Goal: Task Accomplishment & Management: Manage account settings

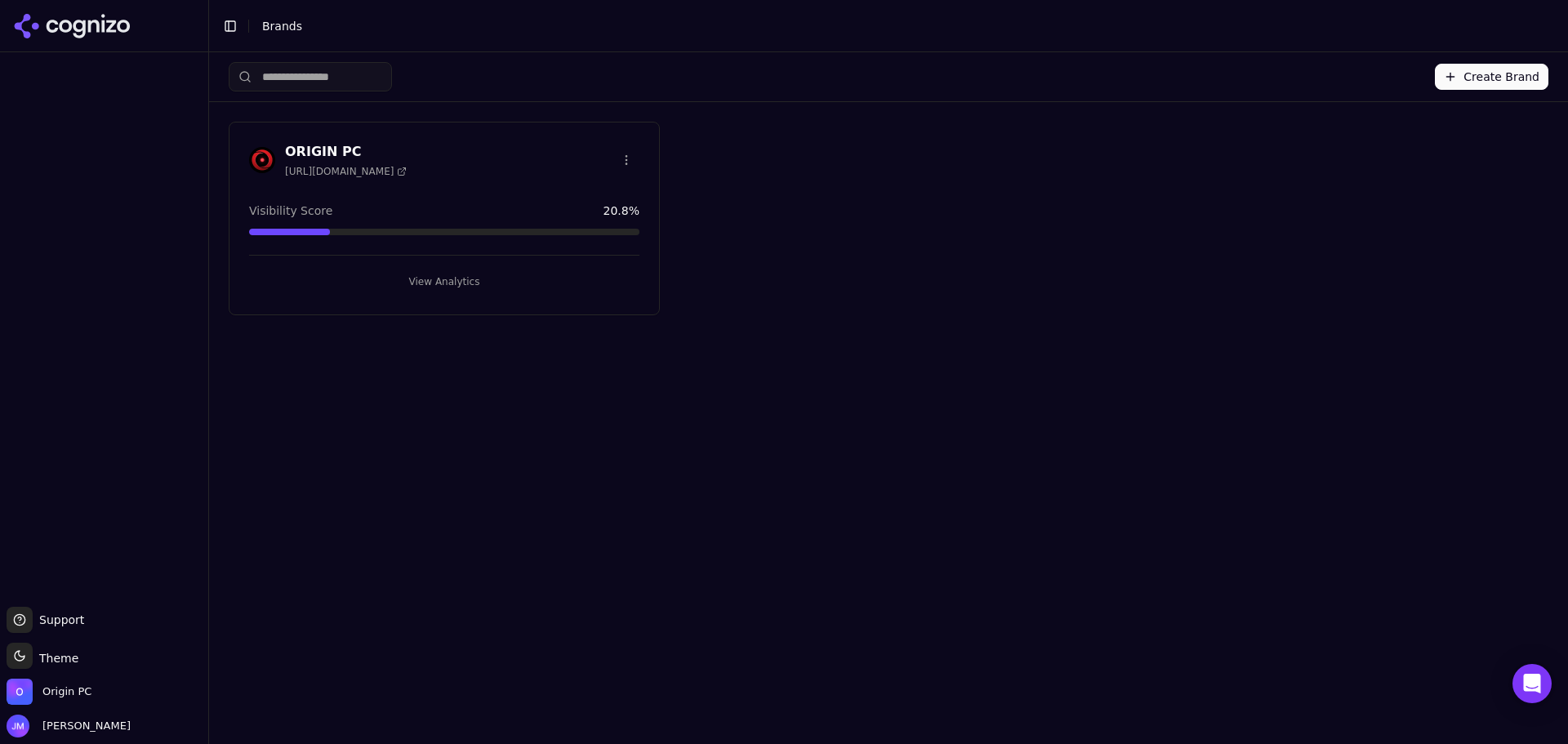
click at [432, 276] on button "View Analytics" at bounding box center [444, 282] width 390 height 26
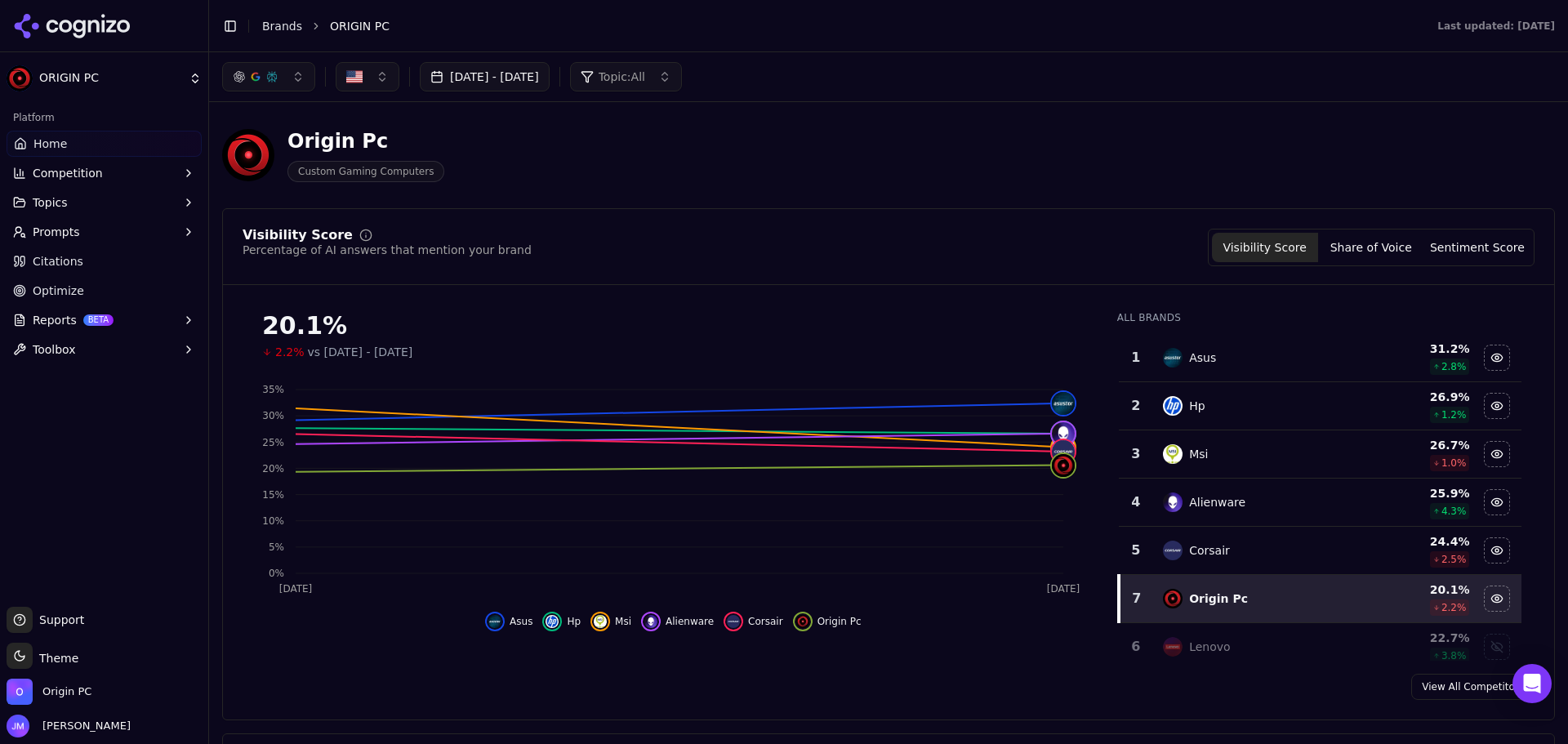
click at [1469, 143] on div "Origin Pc Custom Gaming Computers" at bounding box center [889, 156] width 1333 height 80
click at [1530, 381] on div "20.1% 2.2% vs [DATE] - [DATE] Aug 31 [DATE] 0% 5% 10% 15% 20% 25% 30% 35% Asus …" at bounding box center [889, 479] width 1332 height 362
click at [1376, 251] on button "Share of Voice" at bounding box center [1372, 248] width 106 height 30
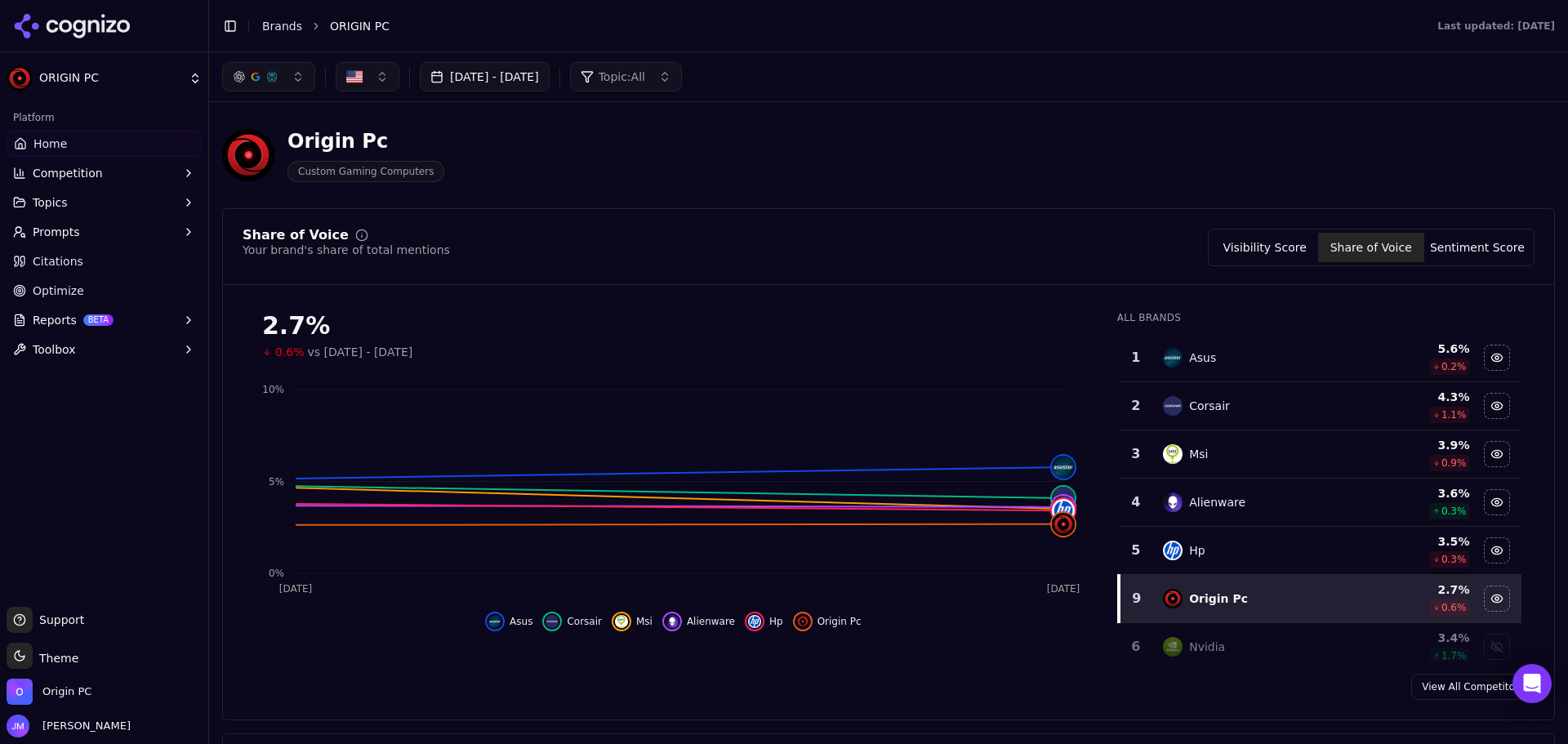
click at [1428, 242] on button "Sentiment Score" at bounding box center [1478, 248] width 106 height 30
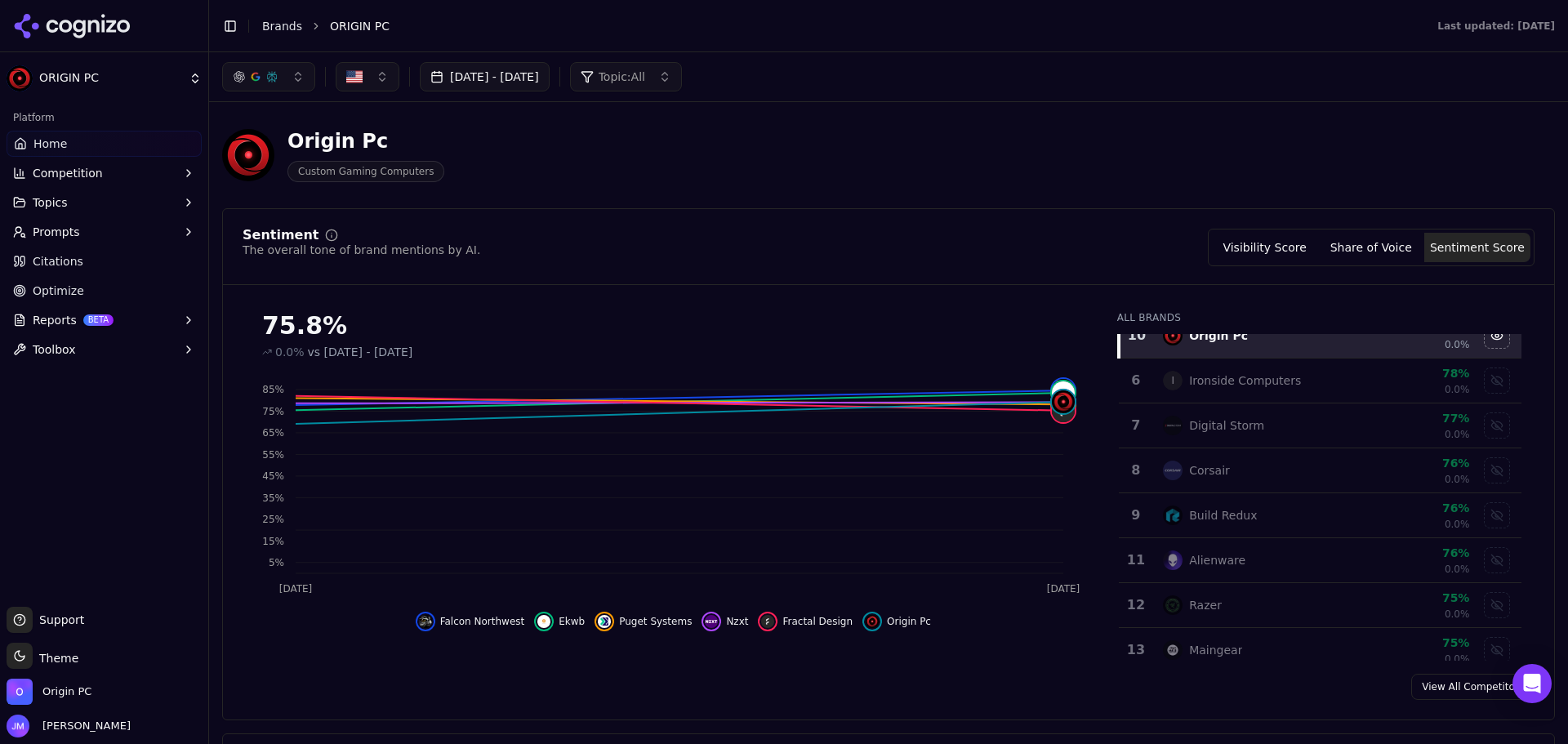
scroll to position [163, 0]
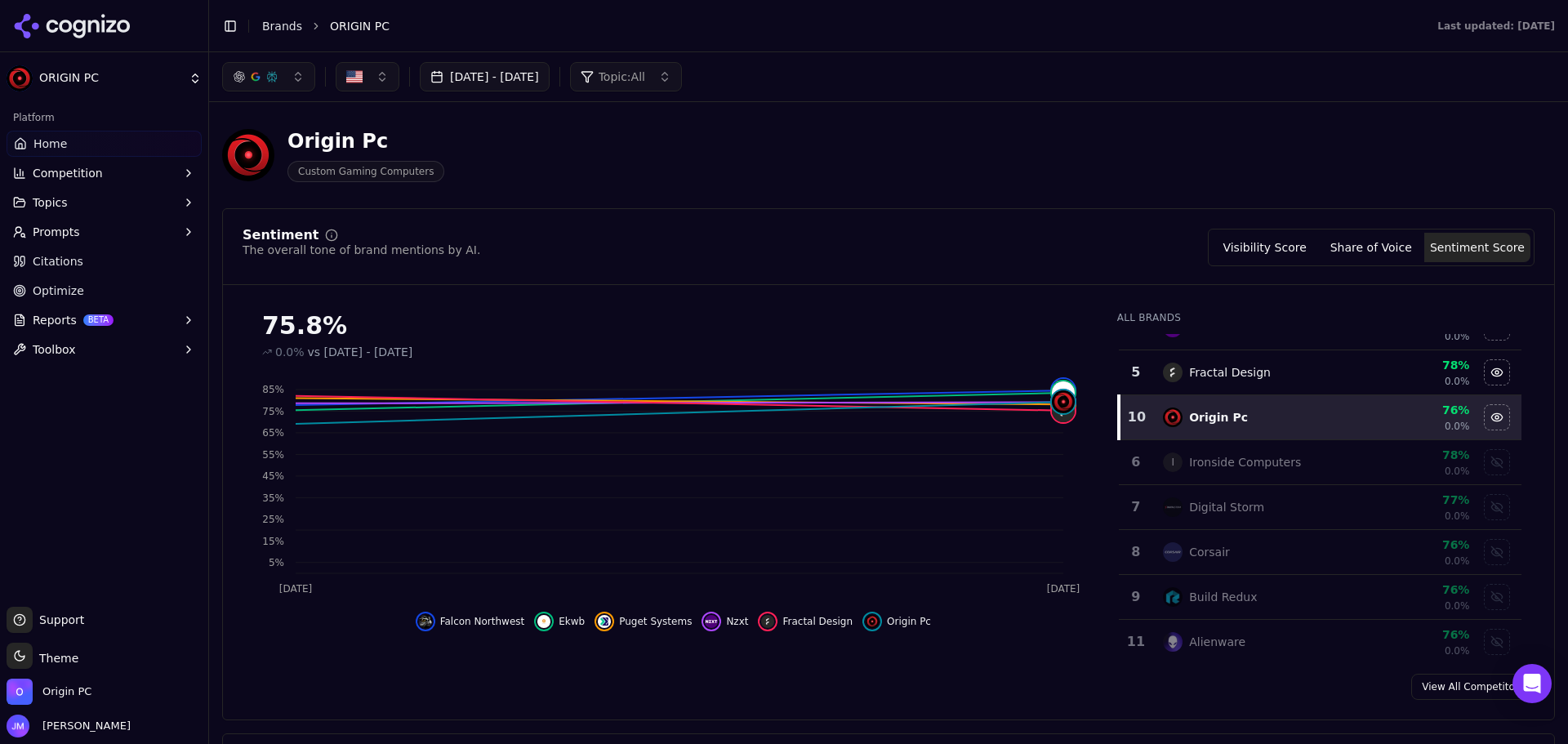
click at [1331, 249] on button "Share of Voice" at bounding box center [1372, 248] width 106 height 30
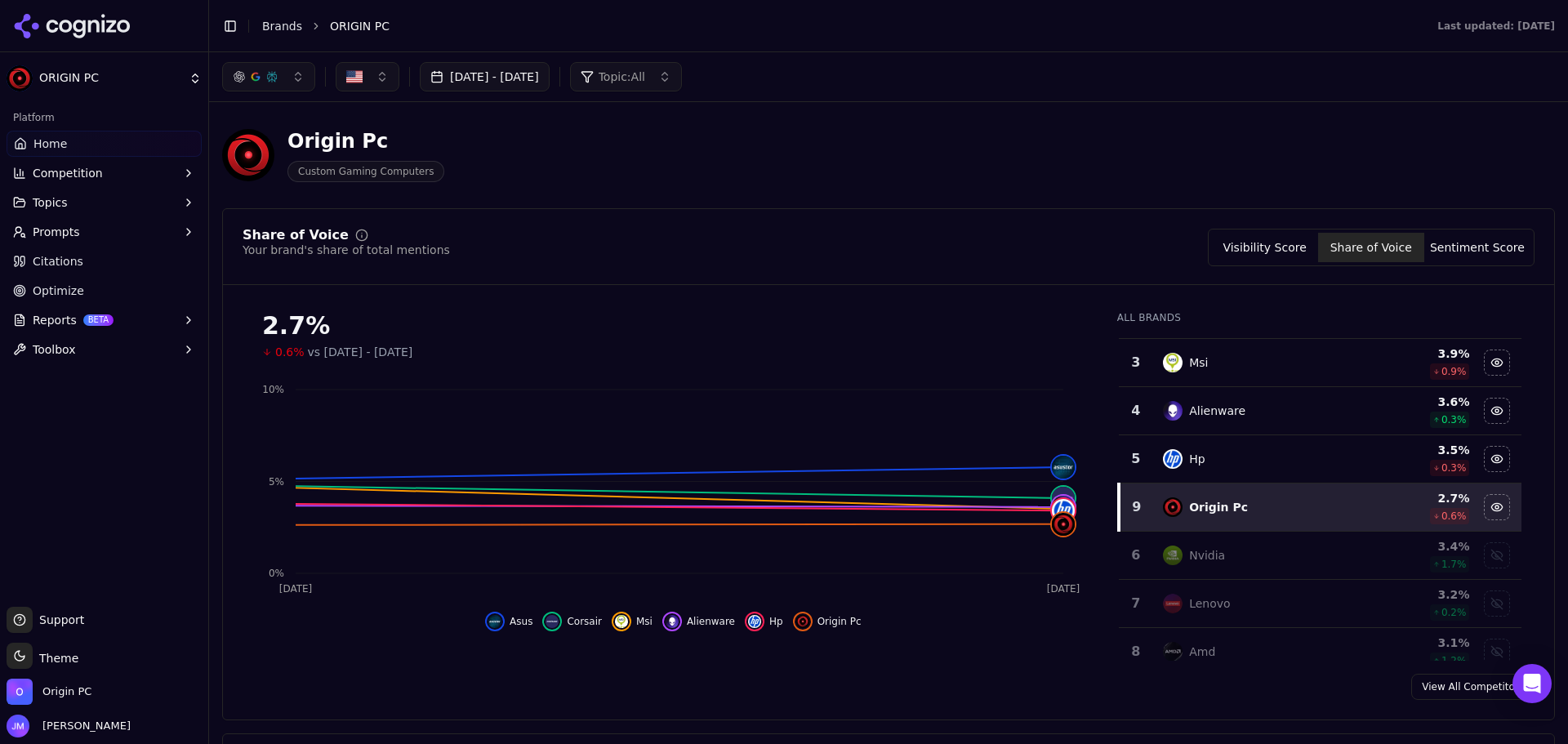
scroll to position [255, 0]
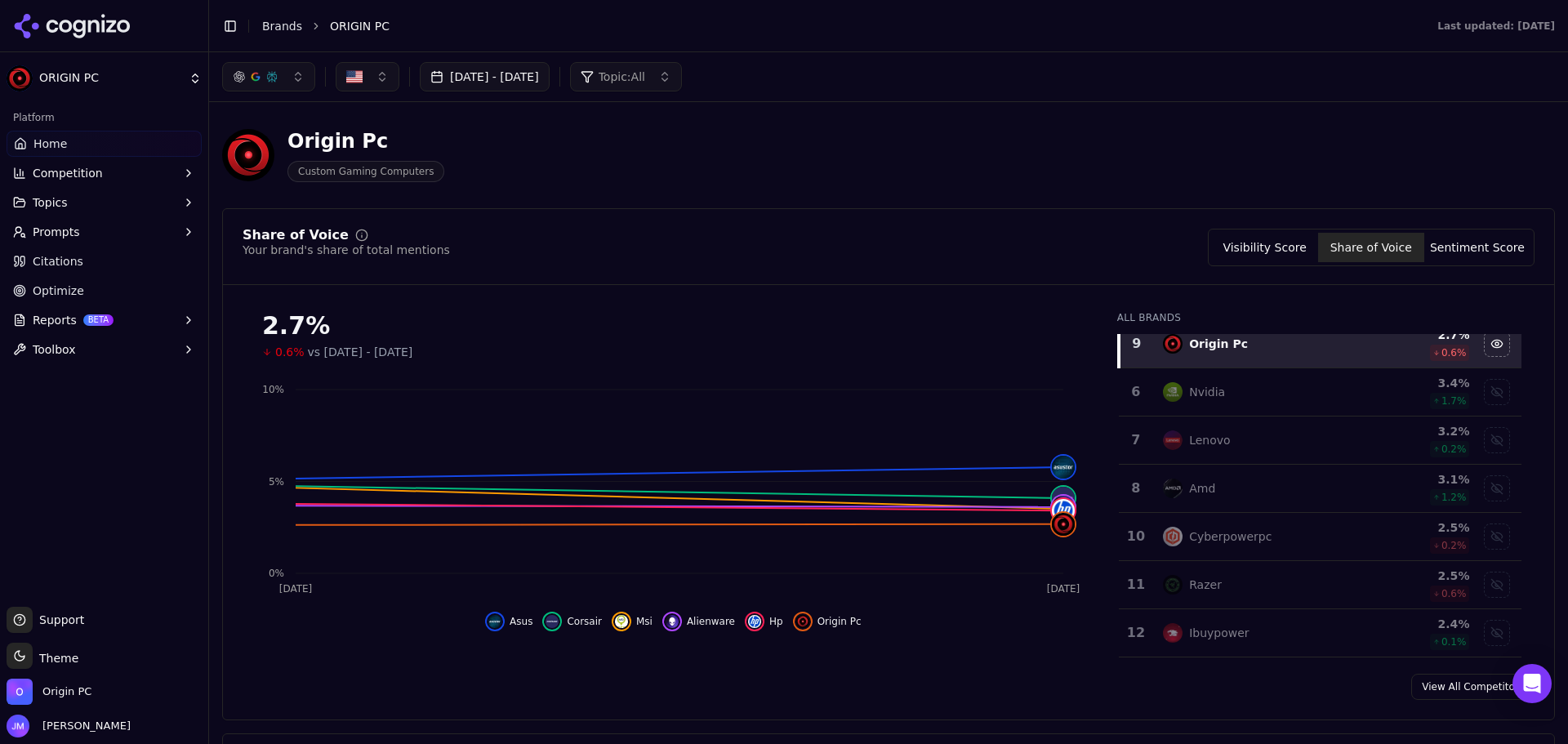
click at [1279, 244] on button "Visibility Score" at bounding box center [1266, 248] width 106 height 30
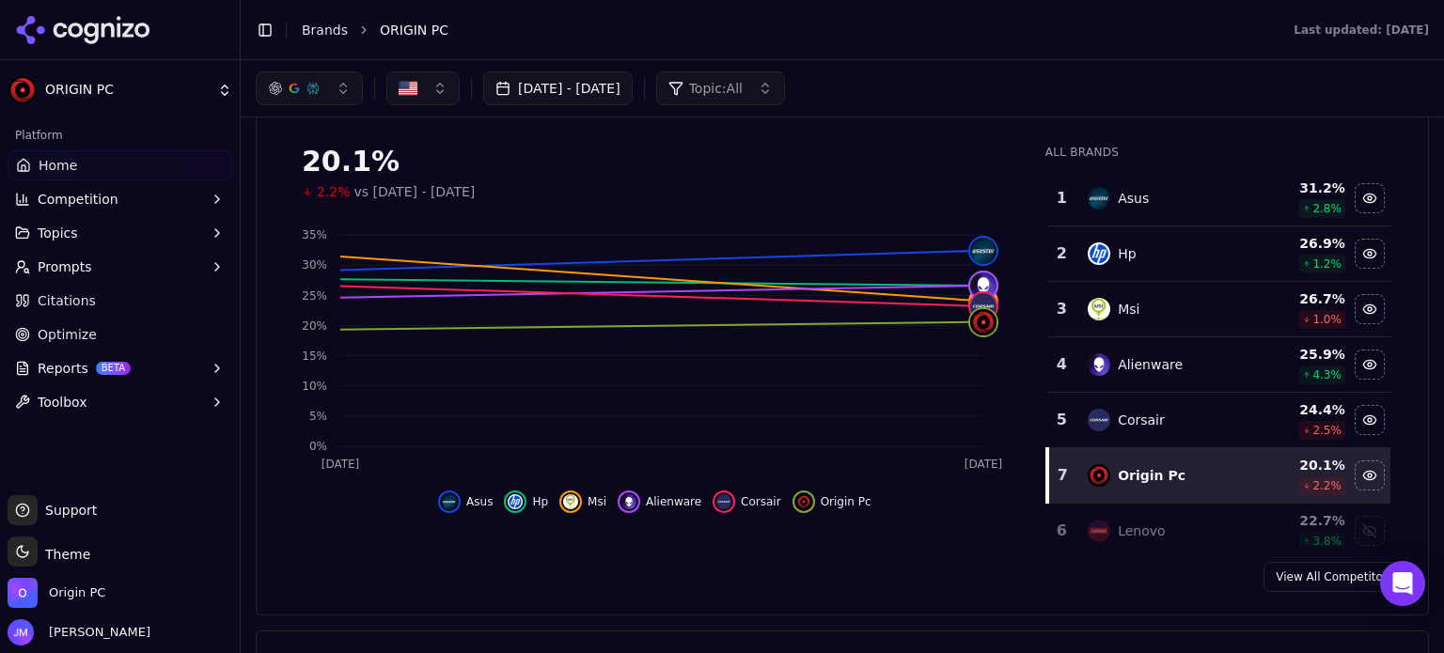
scroll to position [94, 0]
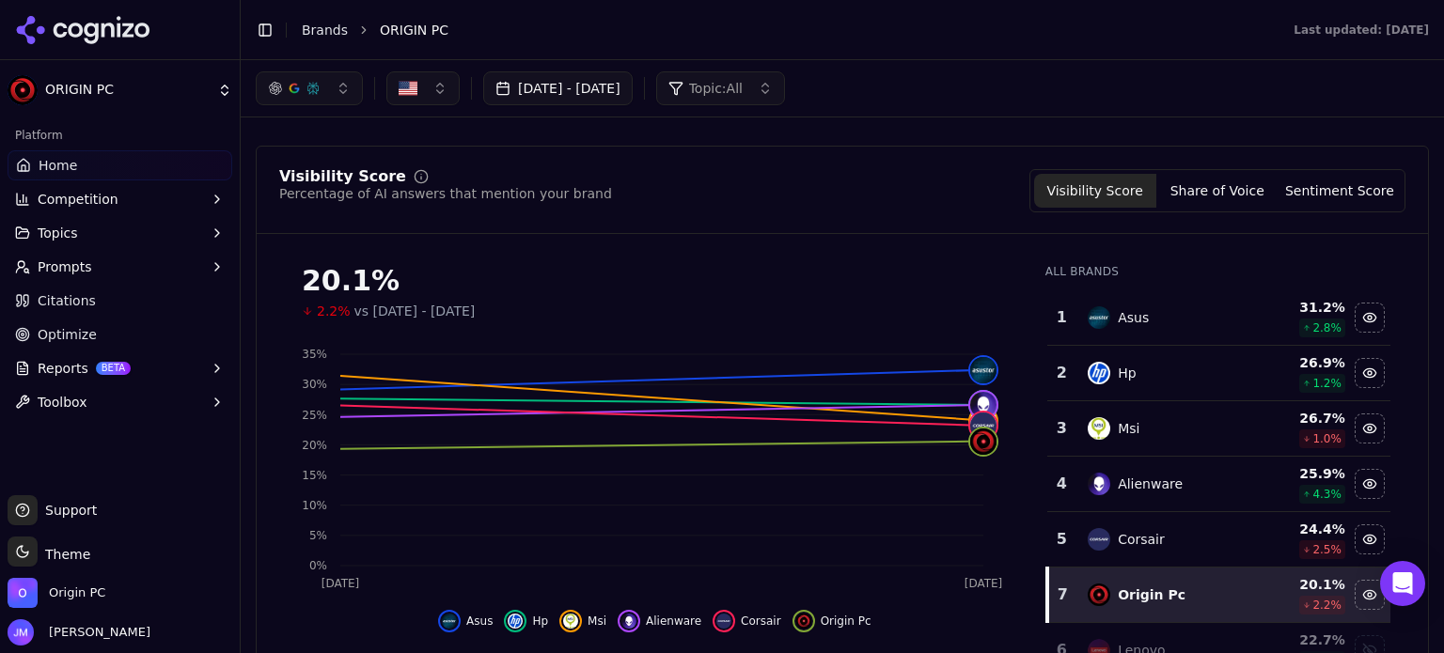
click at [146, 198] on button "Competition" at bounding box center [120, 199] width 225 height 30
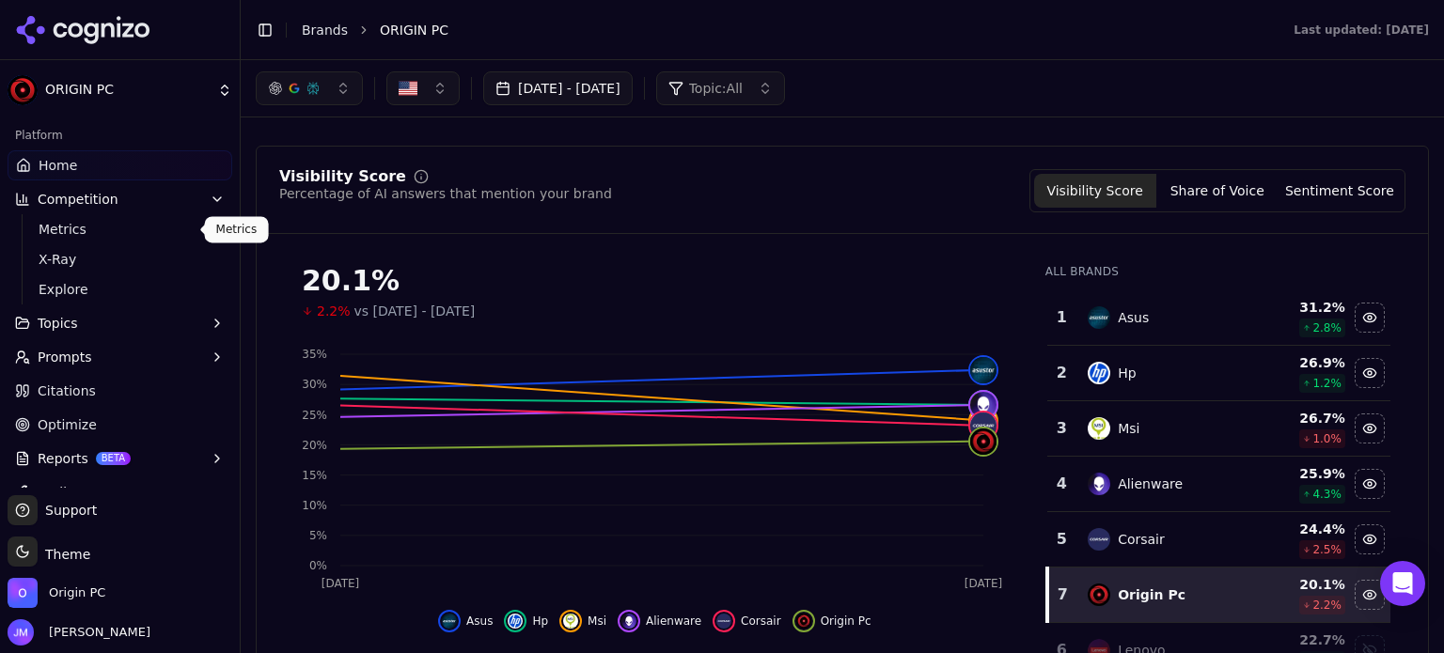
click at [75, 229] on span "Metrics" at bounding box center [121, 229] width 164 height 19
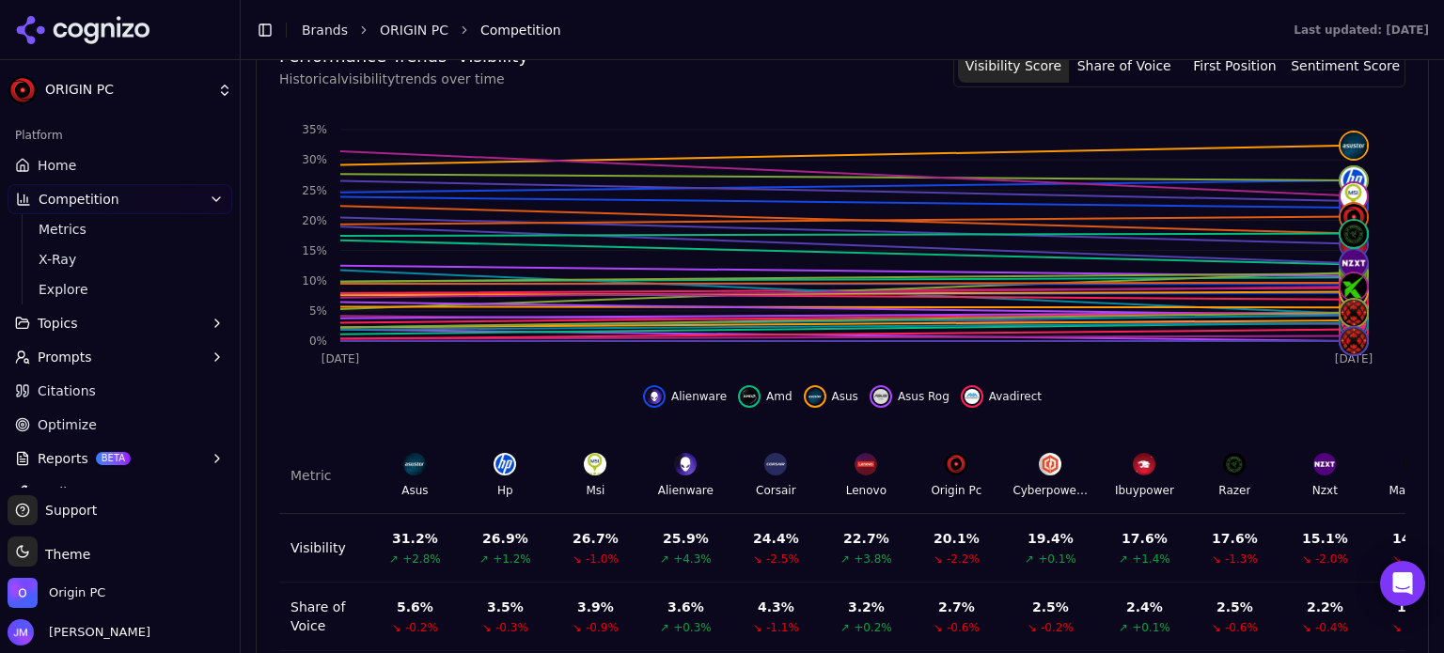
scroll to position [752, 0]
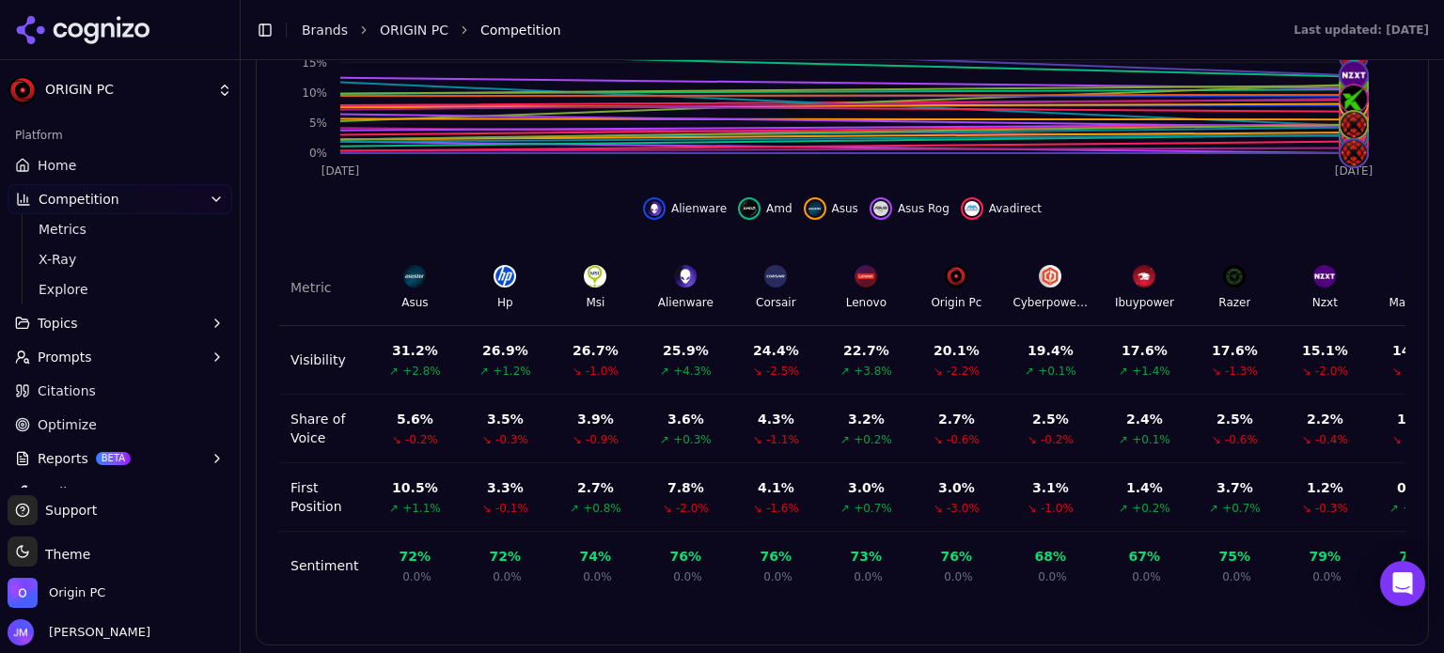
click at [210, 361] on icon "button" at bounding box center [217, 357] width 15 height 15
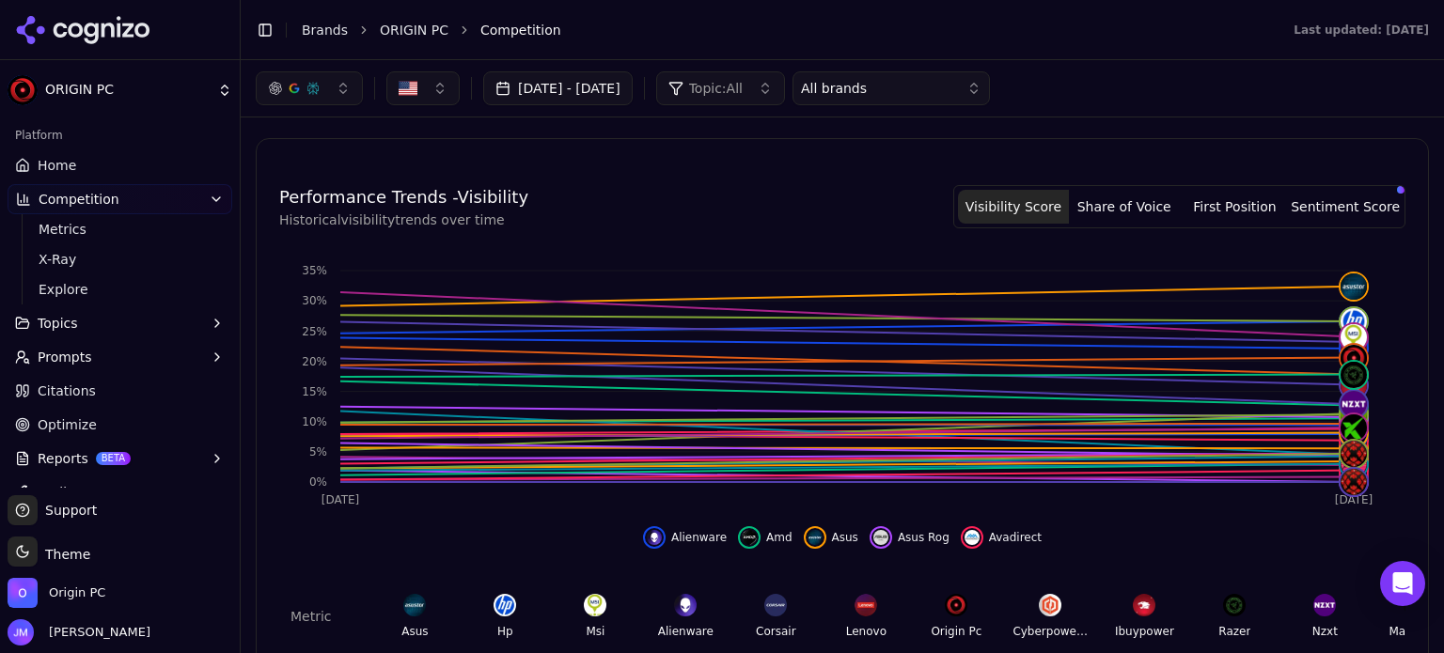
scroll to position [376, 0]
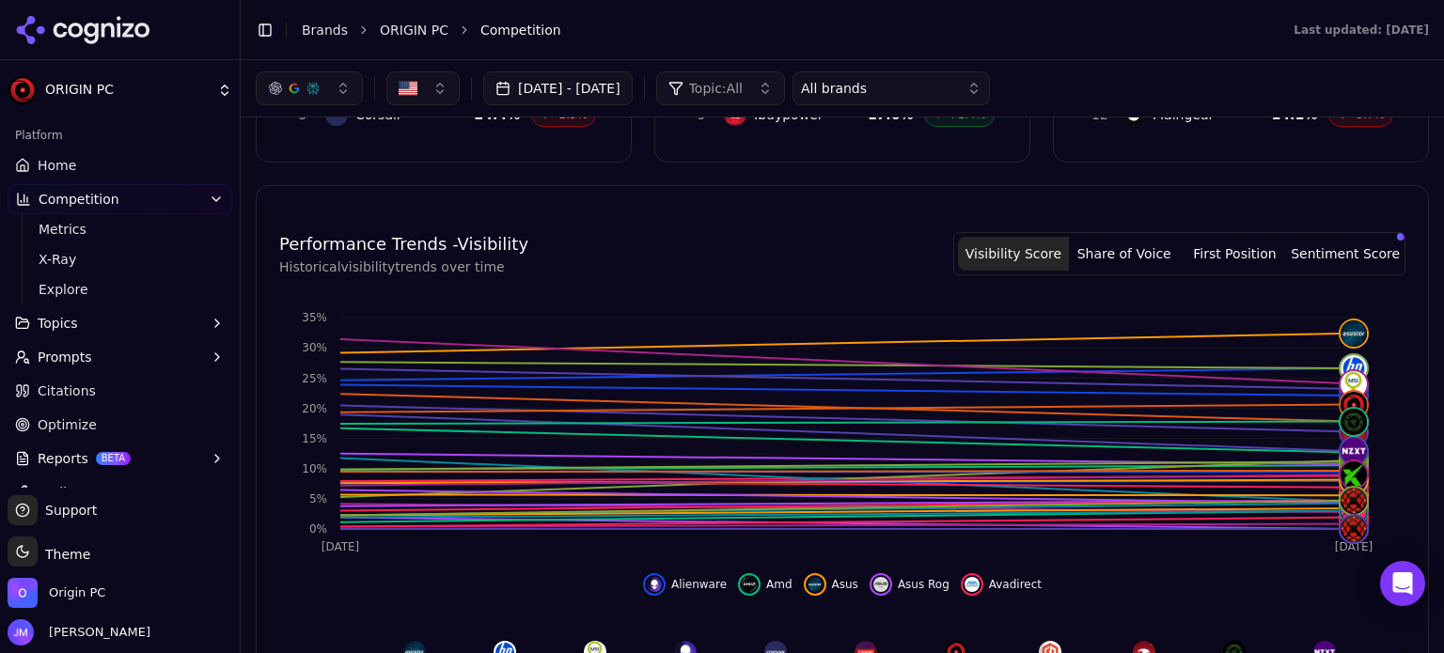
click at [211, 353] on button "Prompts" at bounding box center [120, 357] width 225 height 30
click at [77, 398] on link "Active" at bounding box center [120, 387] width 179 height 26
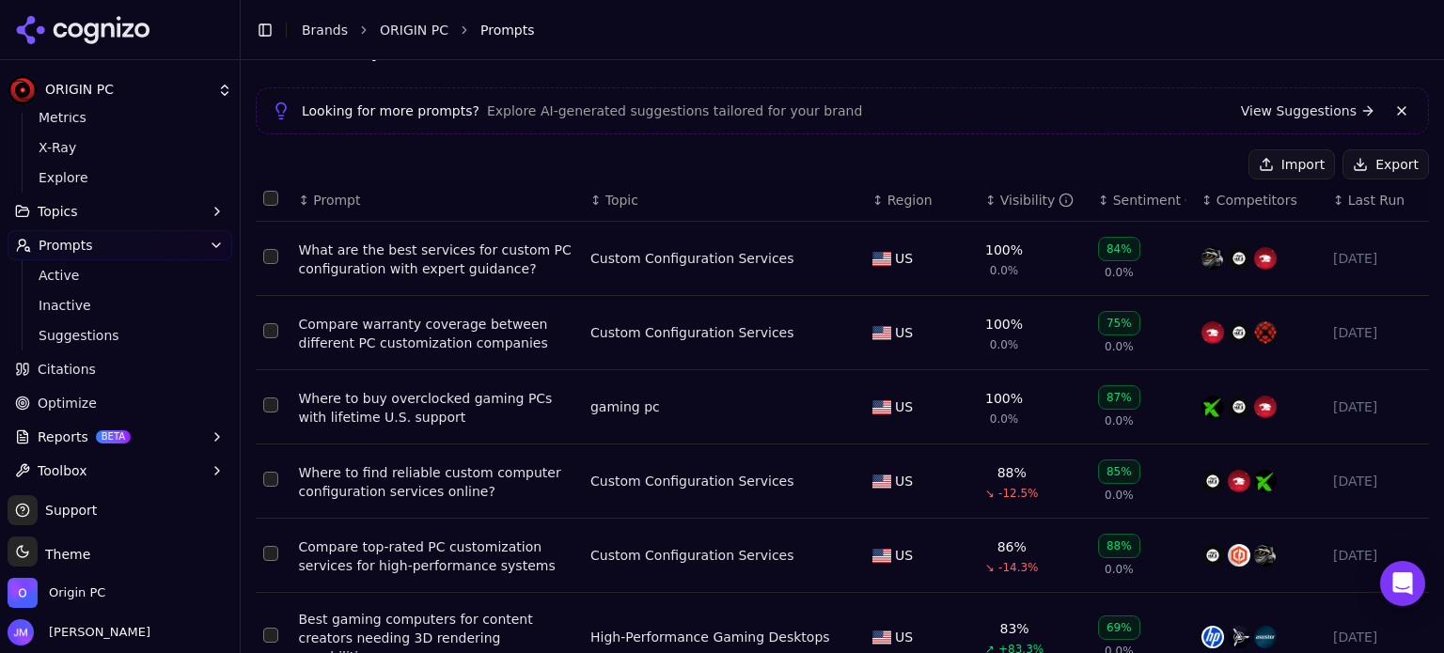
scroll to position [117, 0]
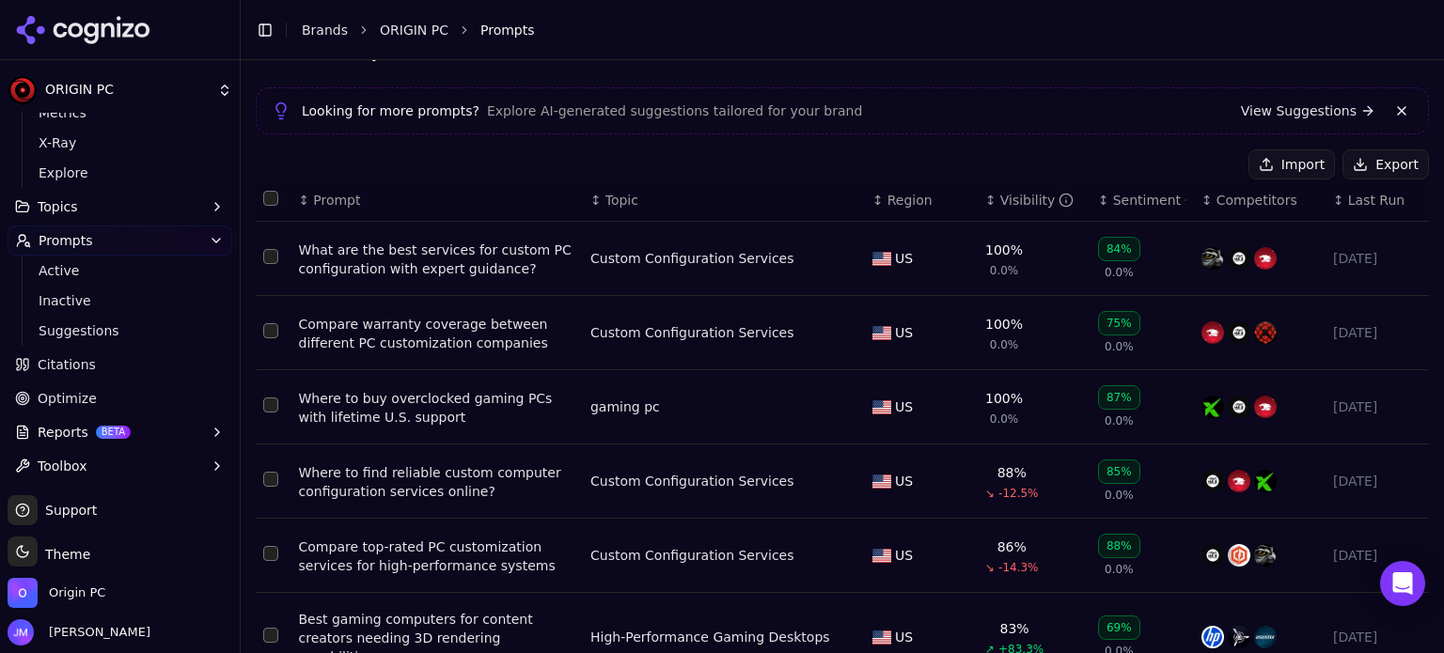
click at [94, 371] on link "Citations" at bounding box center [120, 365] width 225 height 30
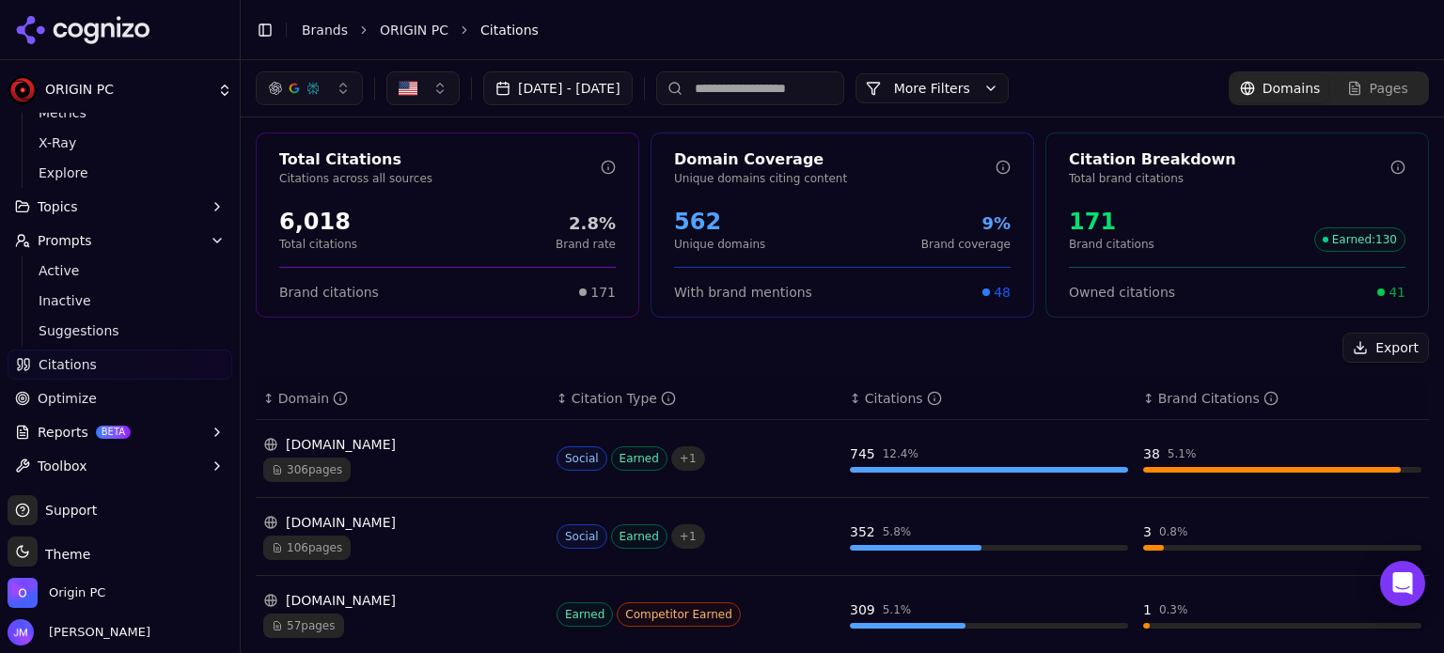
click at [74, 400] on span "Optimize" at bounding box center [67, 398] width 59 height 19
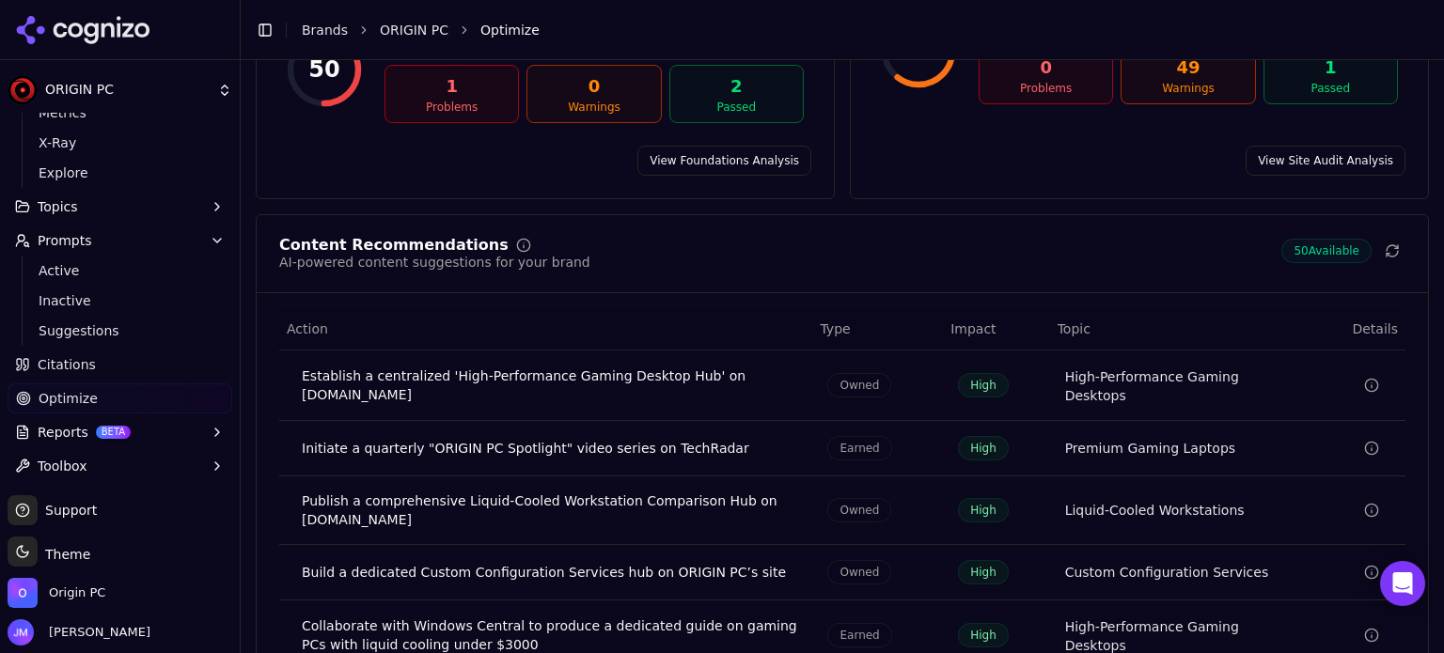
scroll to position [346, 0]
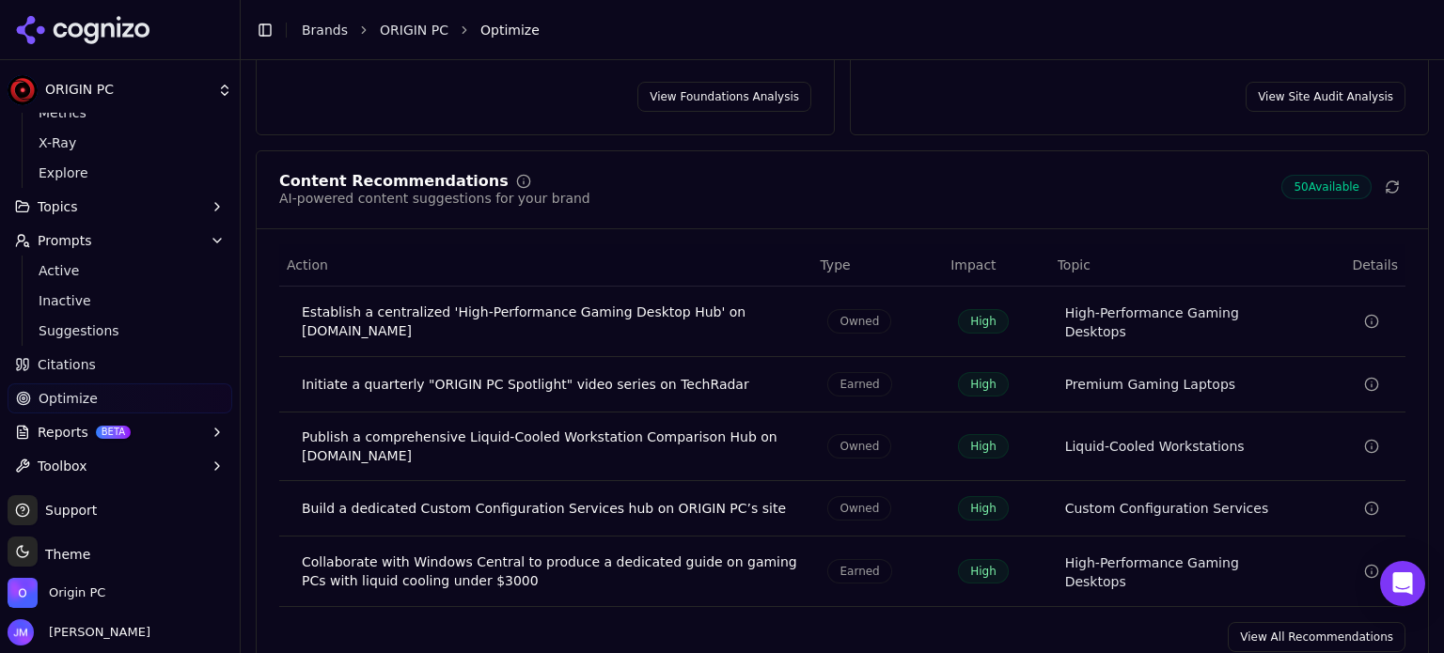
click at [1257, 622] on link "View All Recommendations" at bounding box center [1316, 637] width 178 height 30
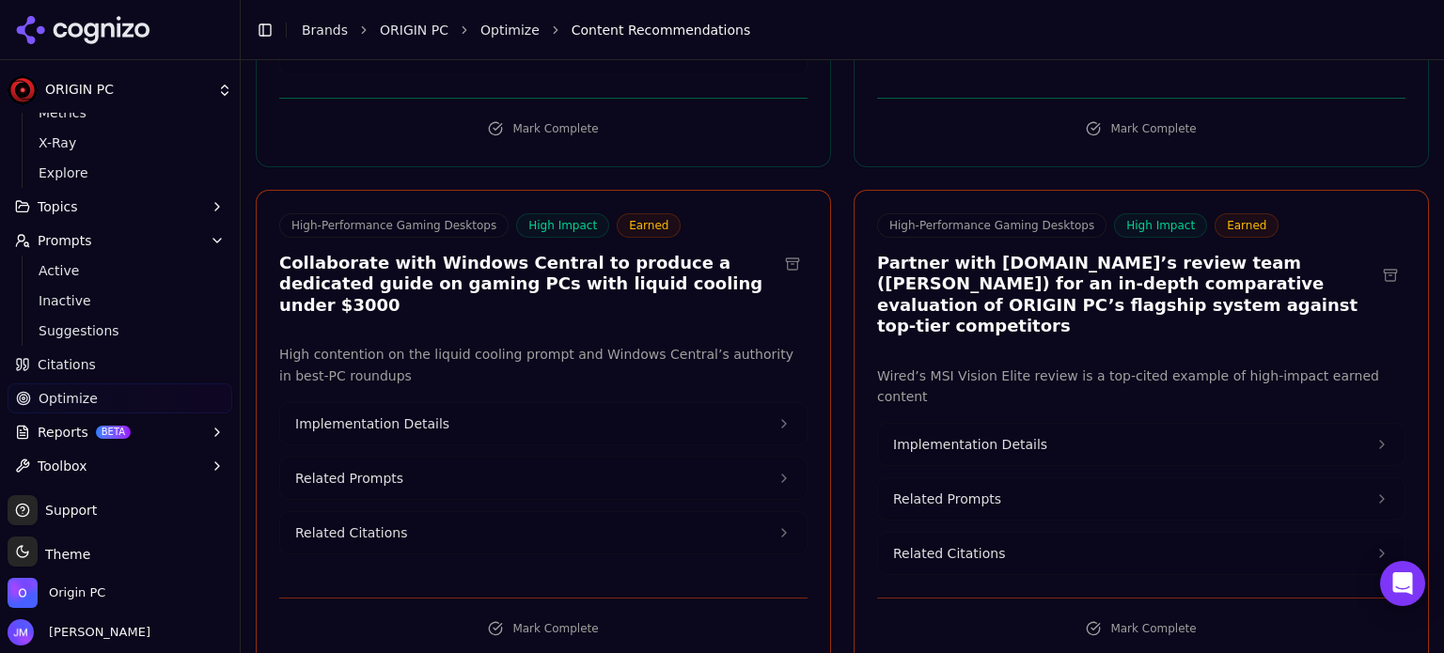
scroll to position [1128, 0]
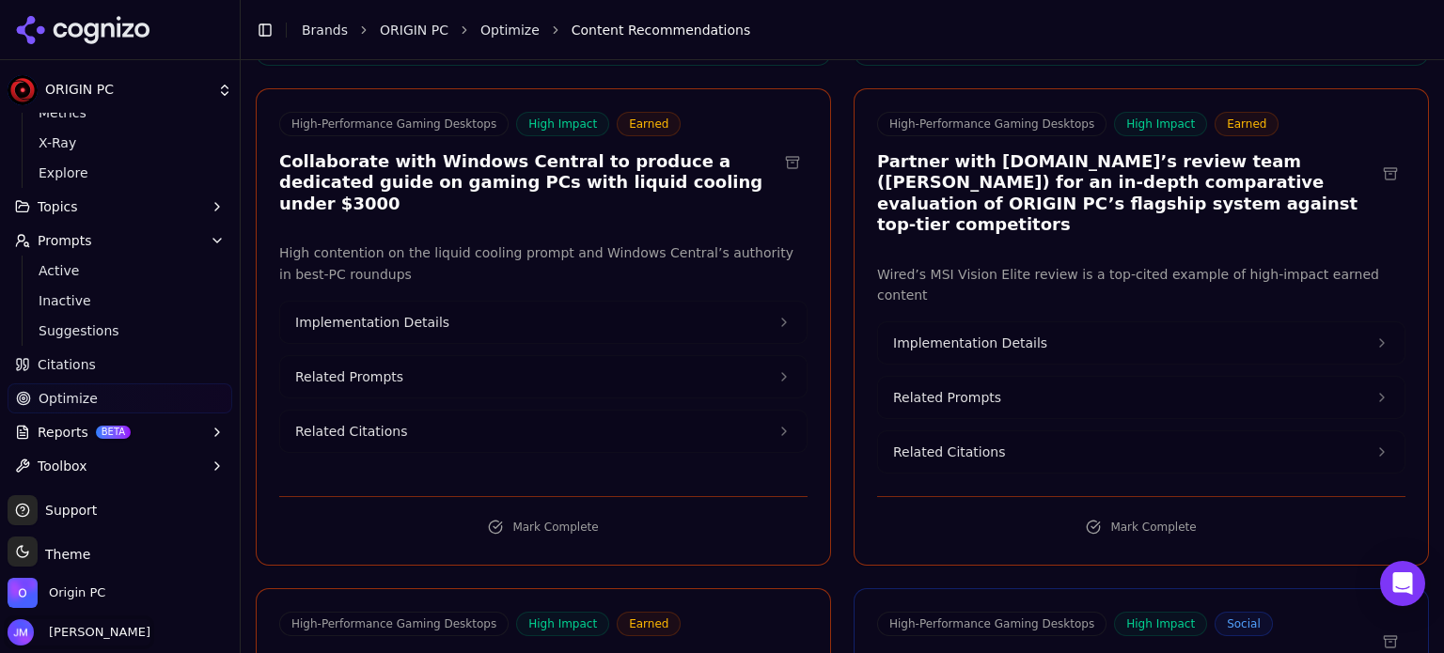
click at [65, 635] on span "[PERSON_NAME]" at bounding box center [95, 632] width 109 height 17
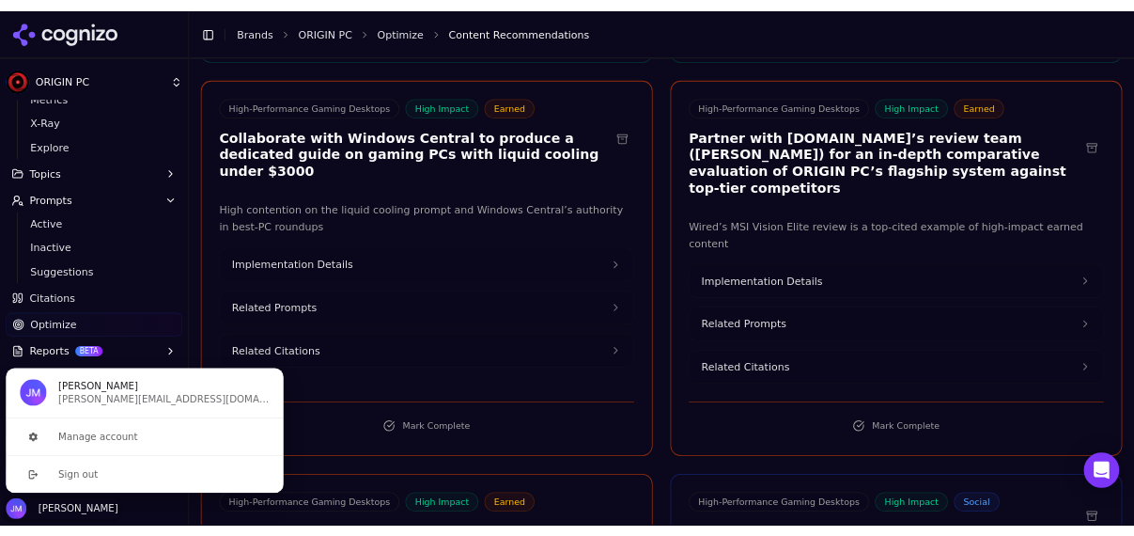
scroll to position [117, 0]
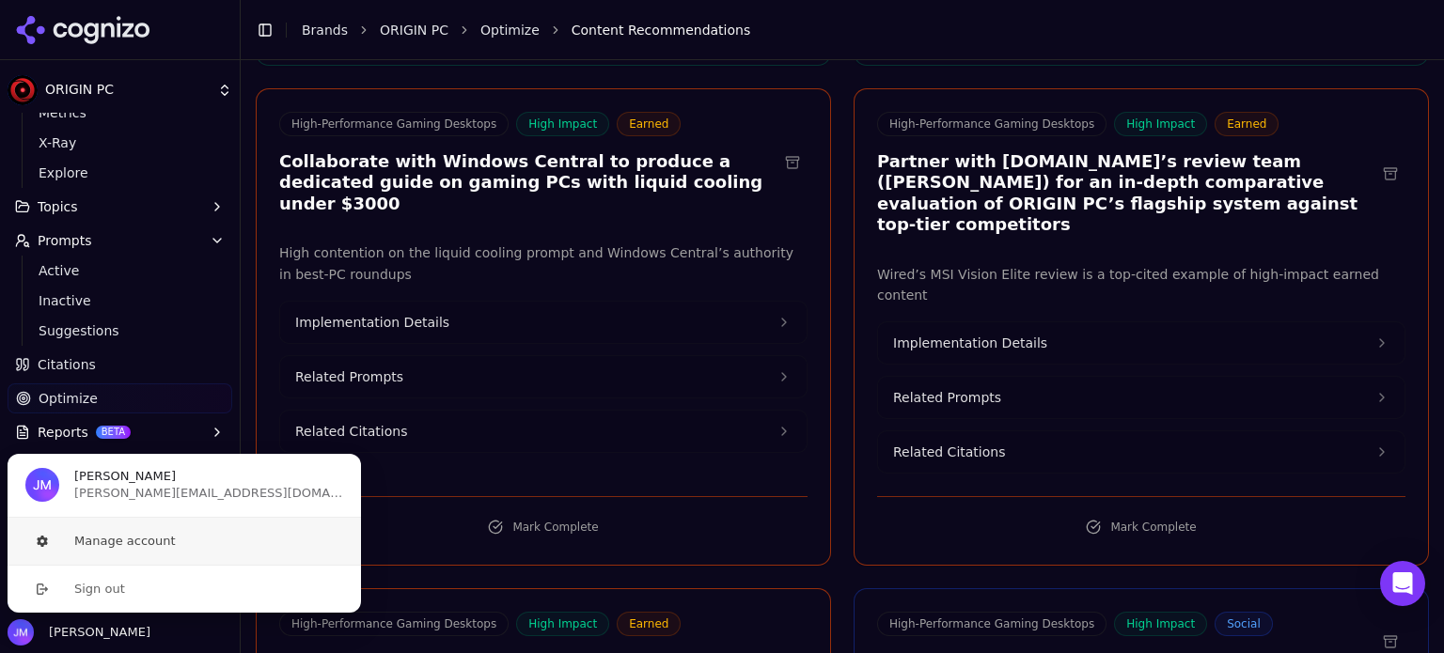
click at [156, 538] on button "Manage account" at bounding box center [184, 541] width 355 height 47
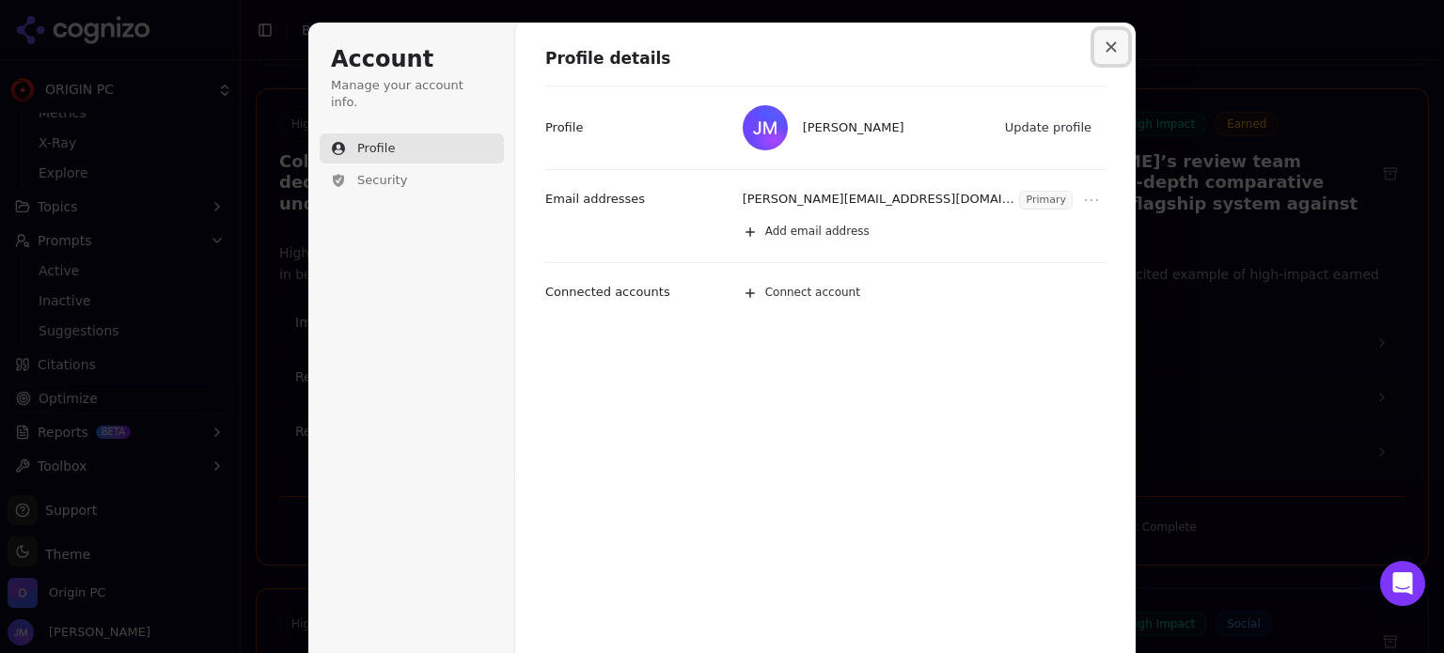
click at [1097, 43] on button "Close modal" at bounding box center [1111, 47] width 34 height 34
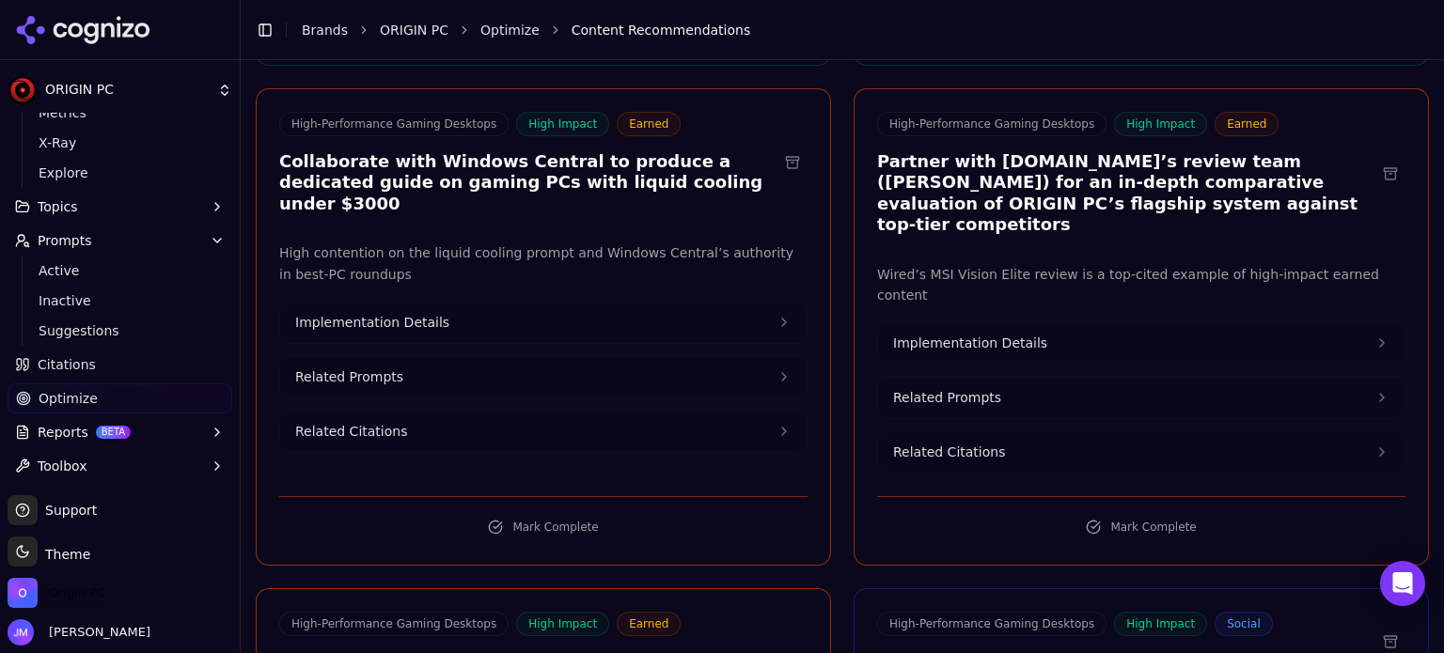
click at [93, 601] on span "Origin PC" at bounding box center [57, 593] width 98 height 30
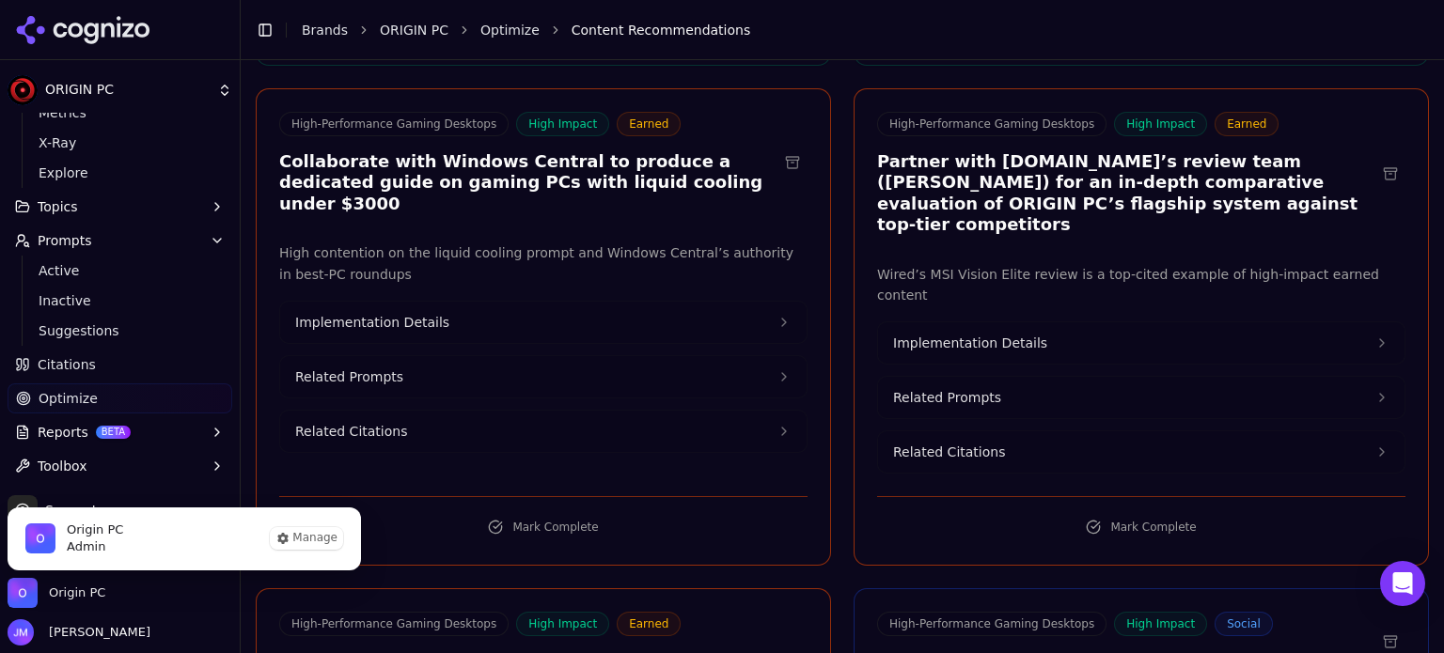
click at [68, 535] on span "Origin PC" at bounding box center [95, 530] width 56 height 17
click at [304, 535] on button "Manage" at bounding box center [306, 538] width 73 height 23
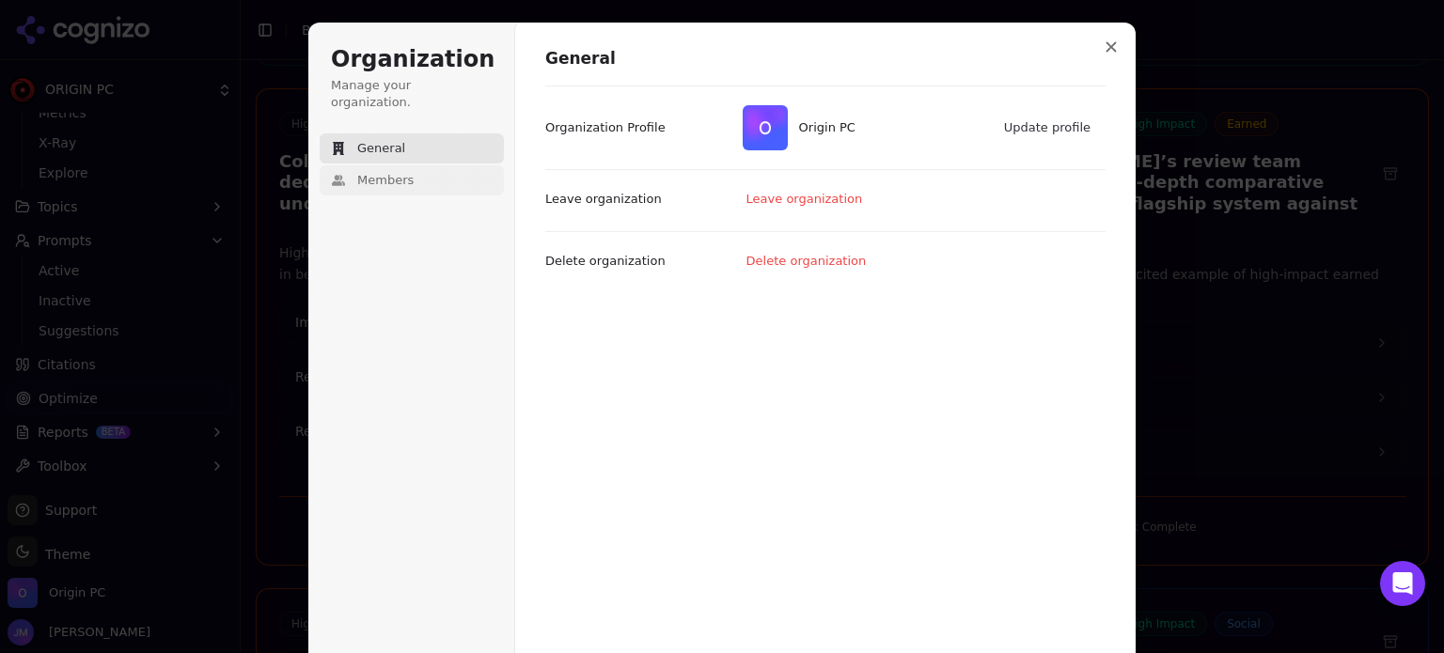
click at [361, 172] on span "Members" at bounding box center [385, 180] width 56 height 17
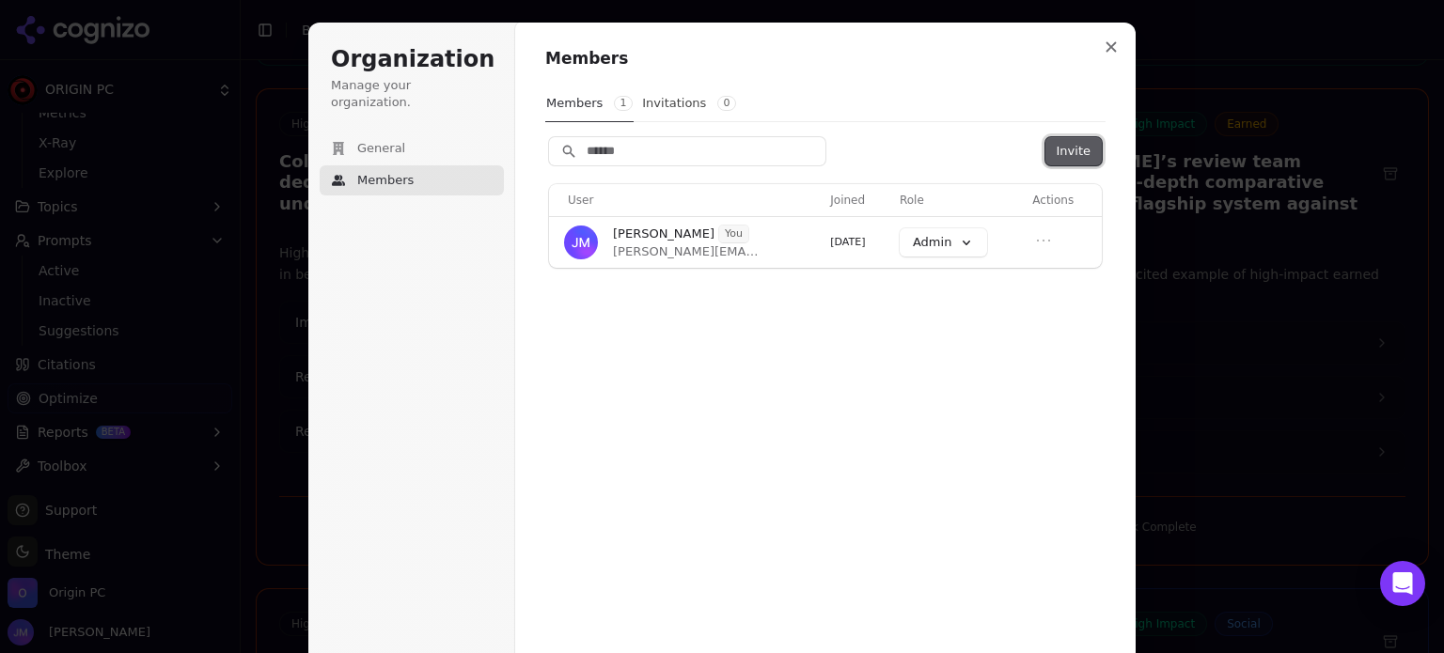
click at [1071, 153] on button "Invite" at bounding box center [1073, 151] width 56 height 28
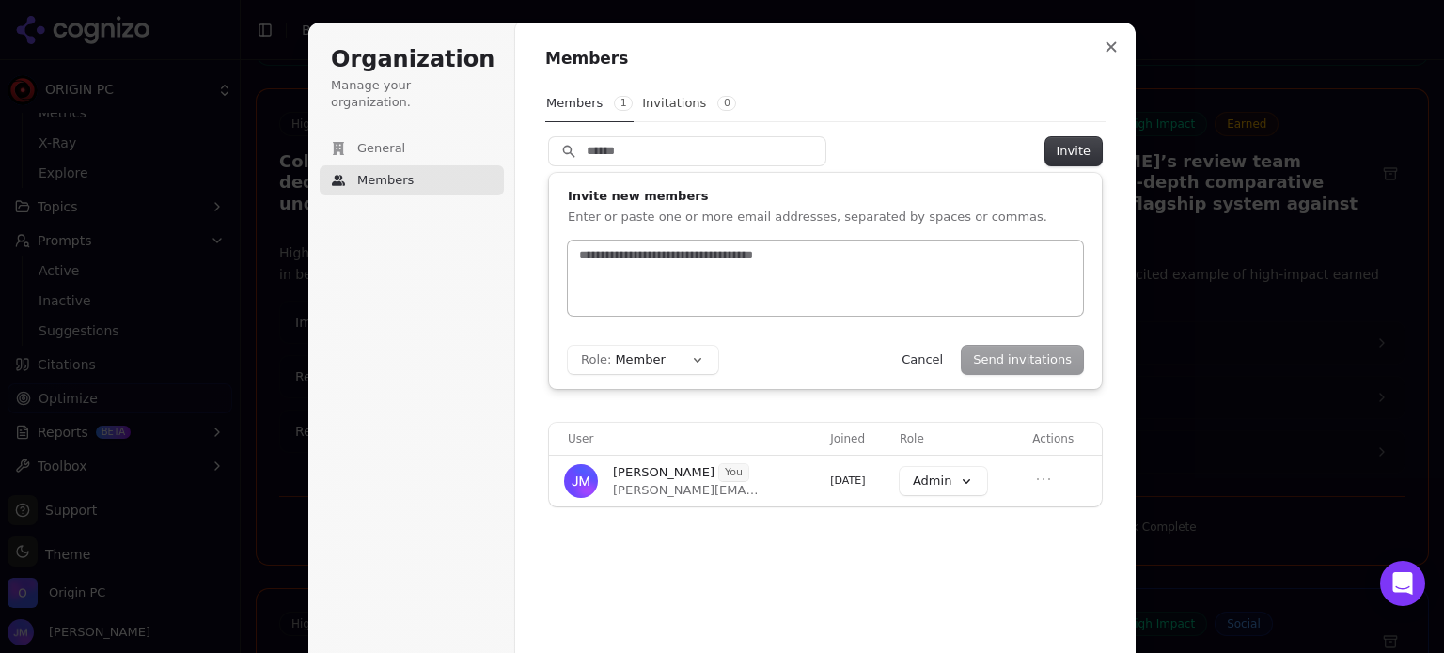
click at [851, 267] on div at bounding box center [825, 278] width 515 height 75
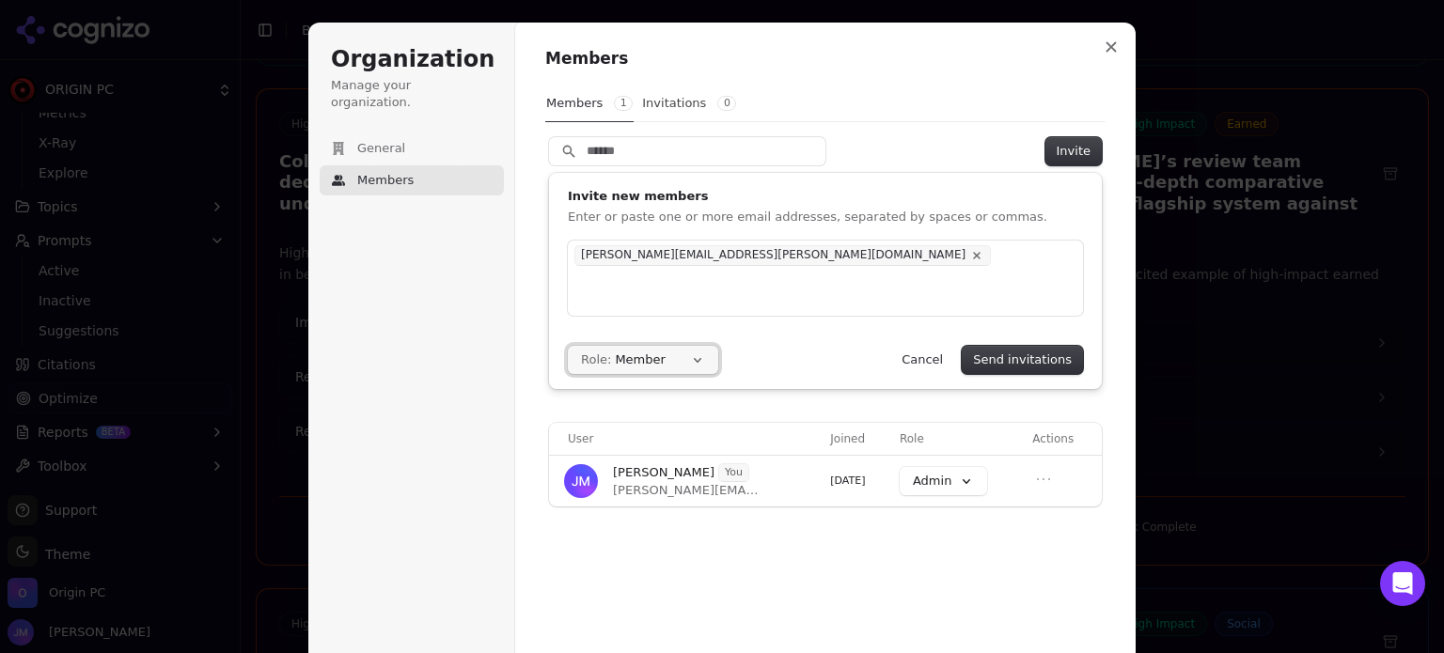
click at [689, 367] on button "Role: Member" at bounding box center [643, 360] width 150 height 28
click at [767, 364] on div "Role: Member Send invitations Cancel" at bounding box center [825, 360] width 515 height 28
click at [1038, 360] on button "Send invitations" at bounding box center [1021, 360] width 121 height 28
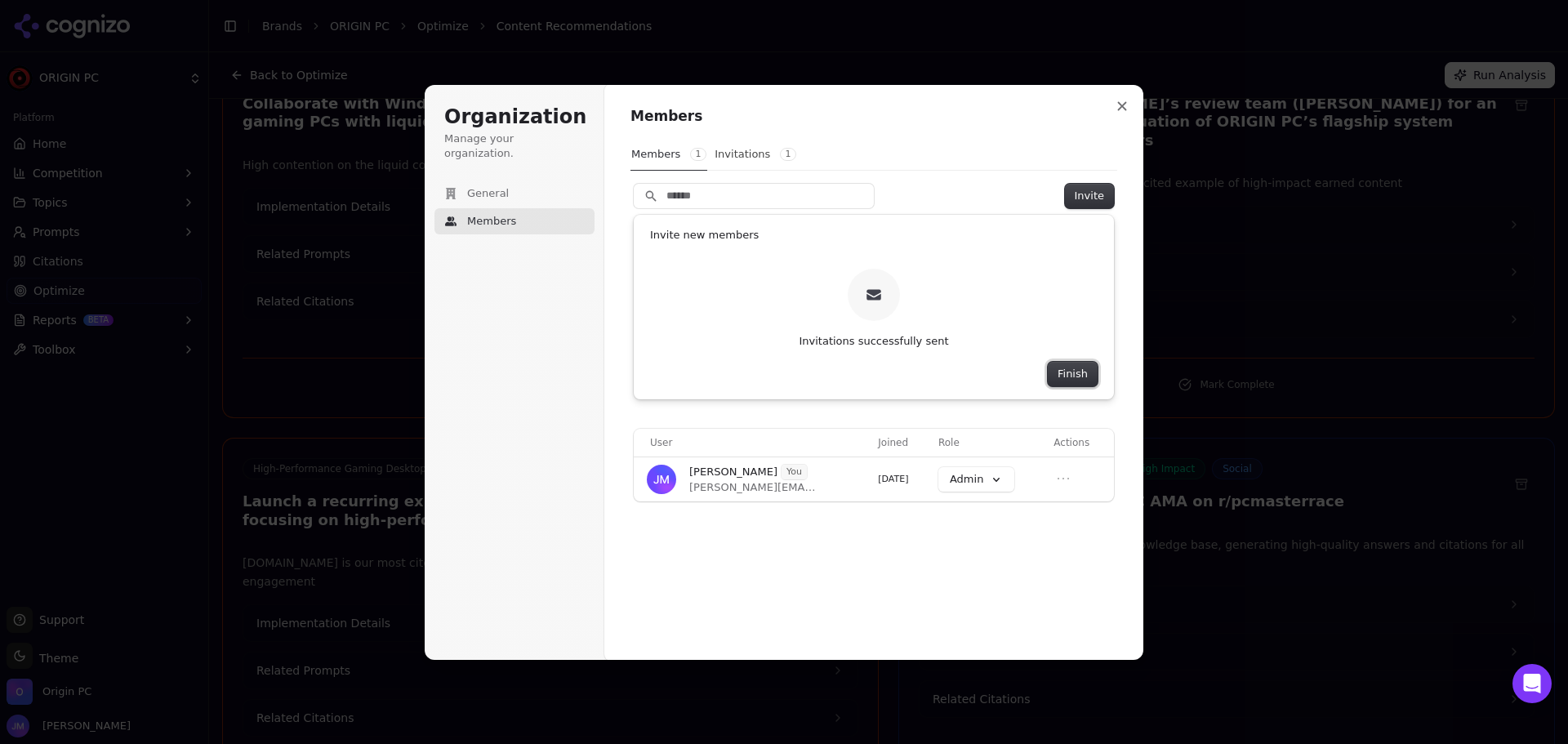
scroll to position [924, 0]
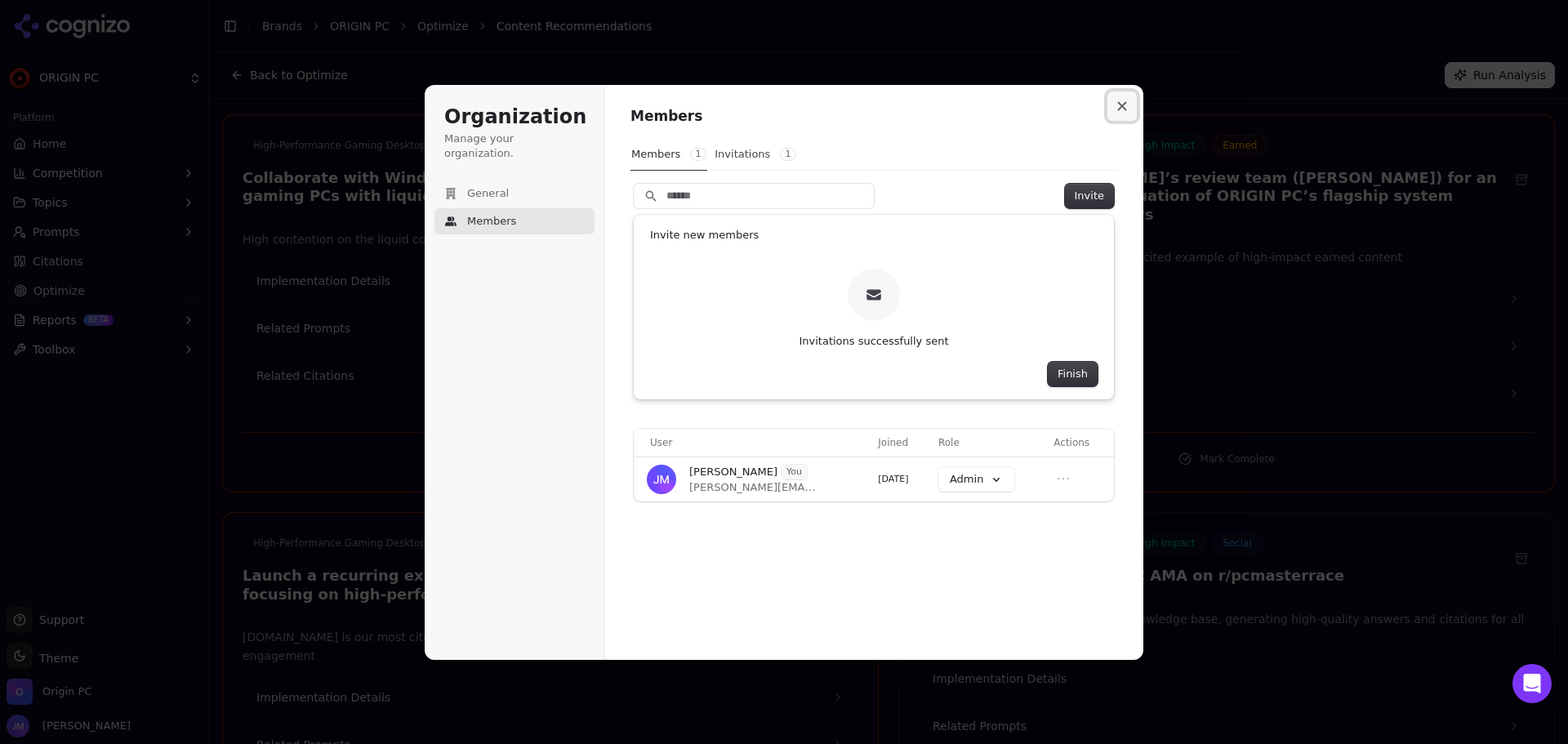
click at [1128, 104] on button "Close modal" at bounding box center [1122, 106] width 30 height 30
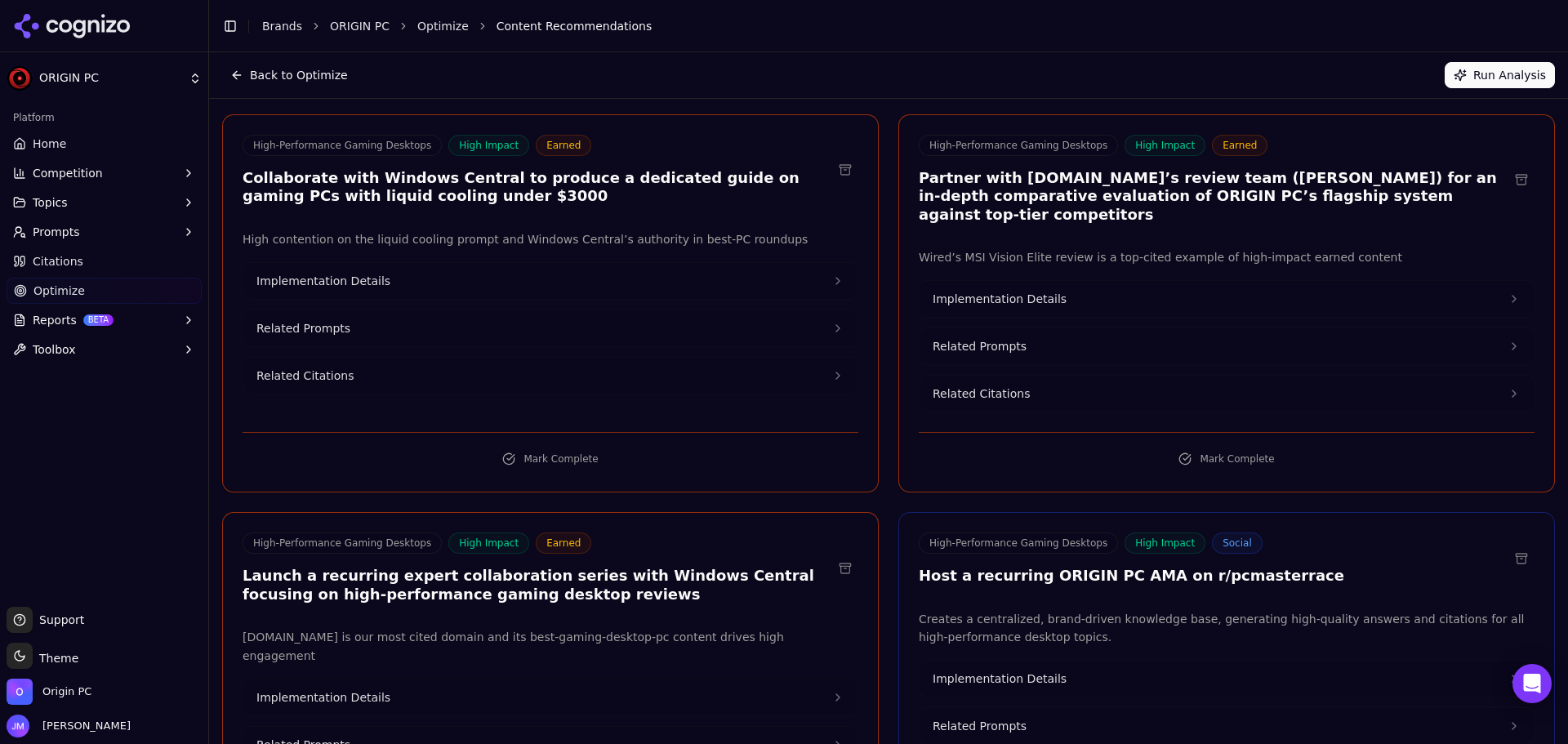
click at [96, 285] on link "Optimize" at bounding box center [104, 291] width 196 height 26
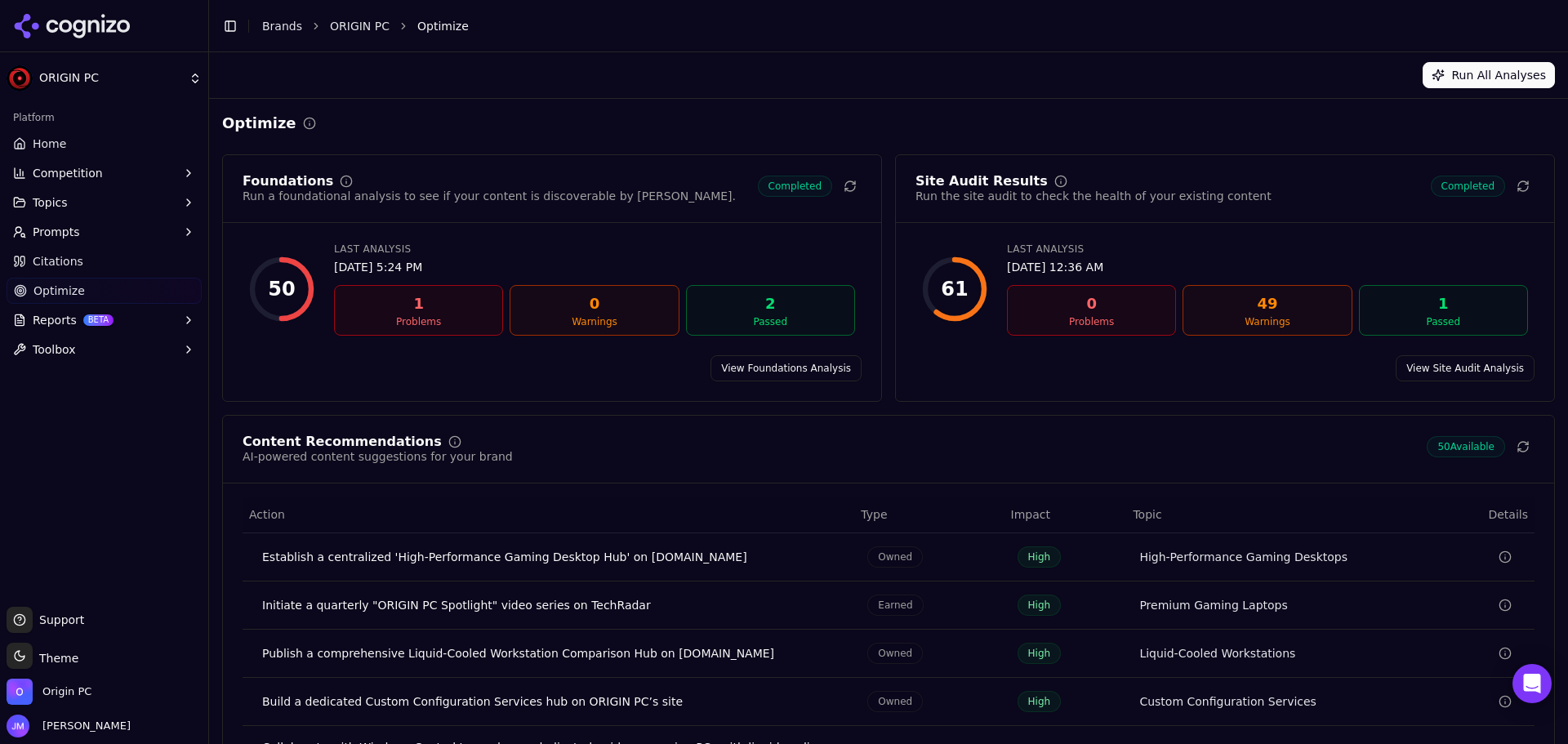
scroll to position [115, 0]
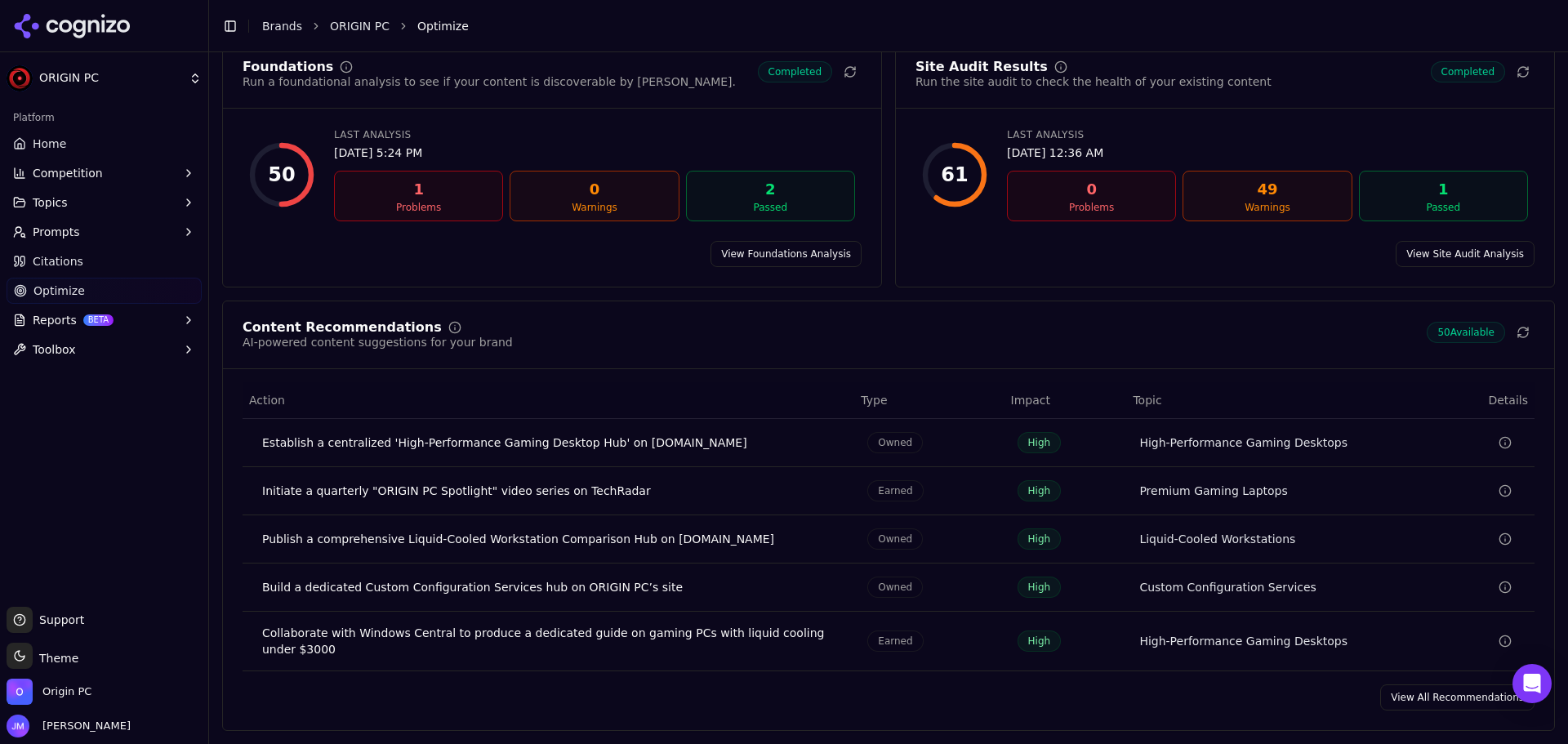
drag, startPoint x: 1419, startPoint y: 707, endPoint x: 1345, endPoint y: 675, distance: 80.6
click at [1419, 707] on link "View All Recommendations" at bounding box center [1458, 698] width 155 height 26
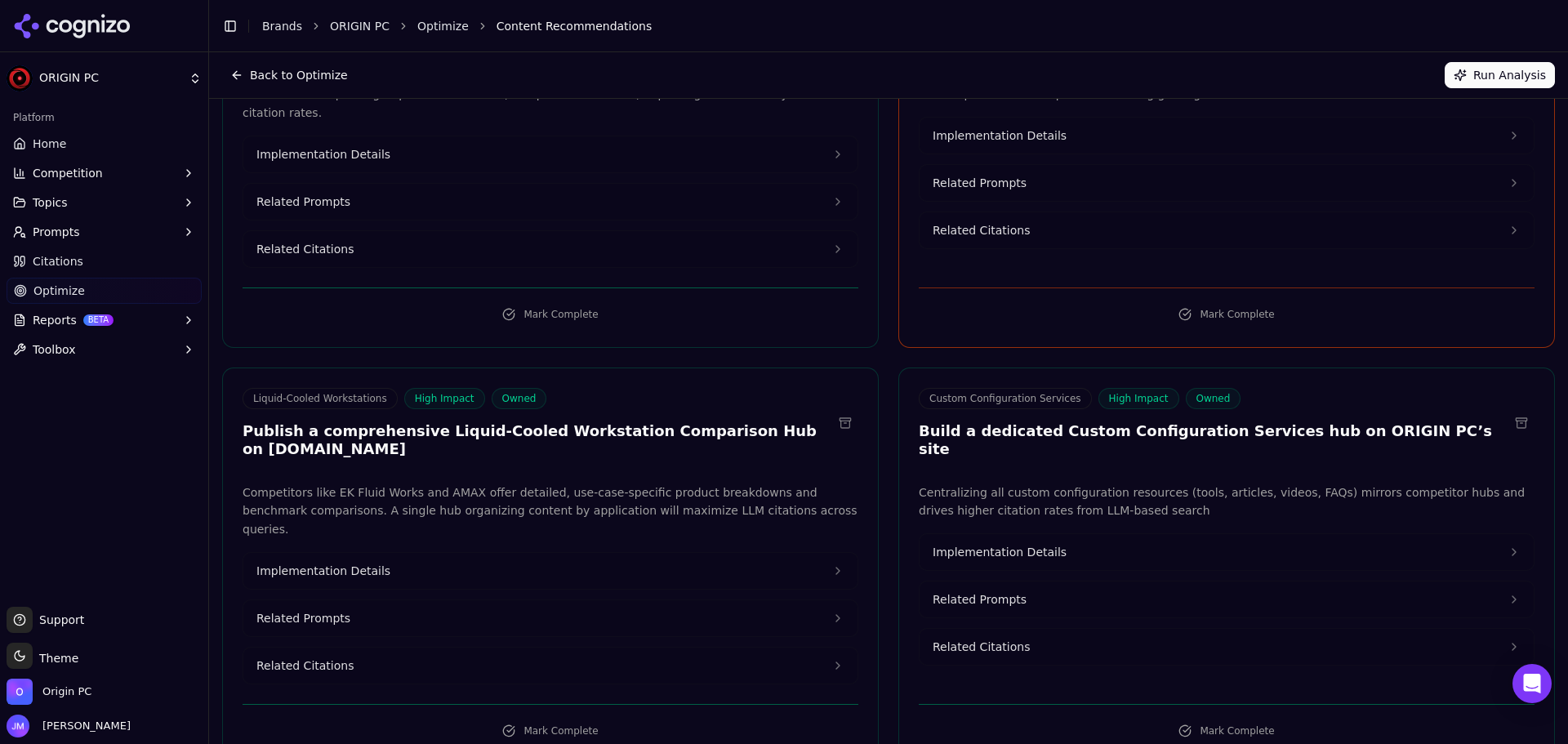
scroll to position [245, 0]
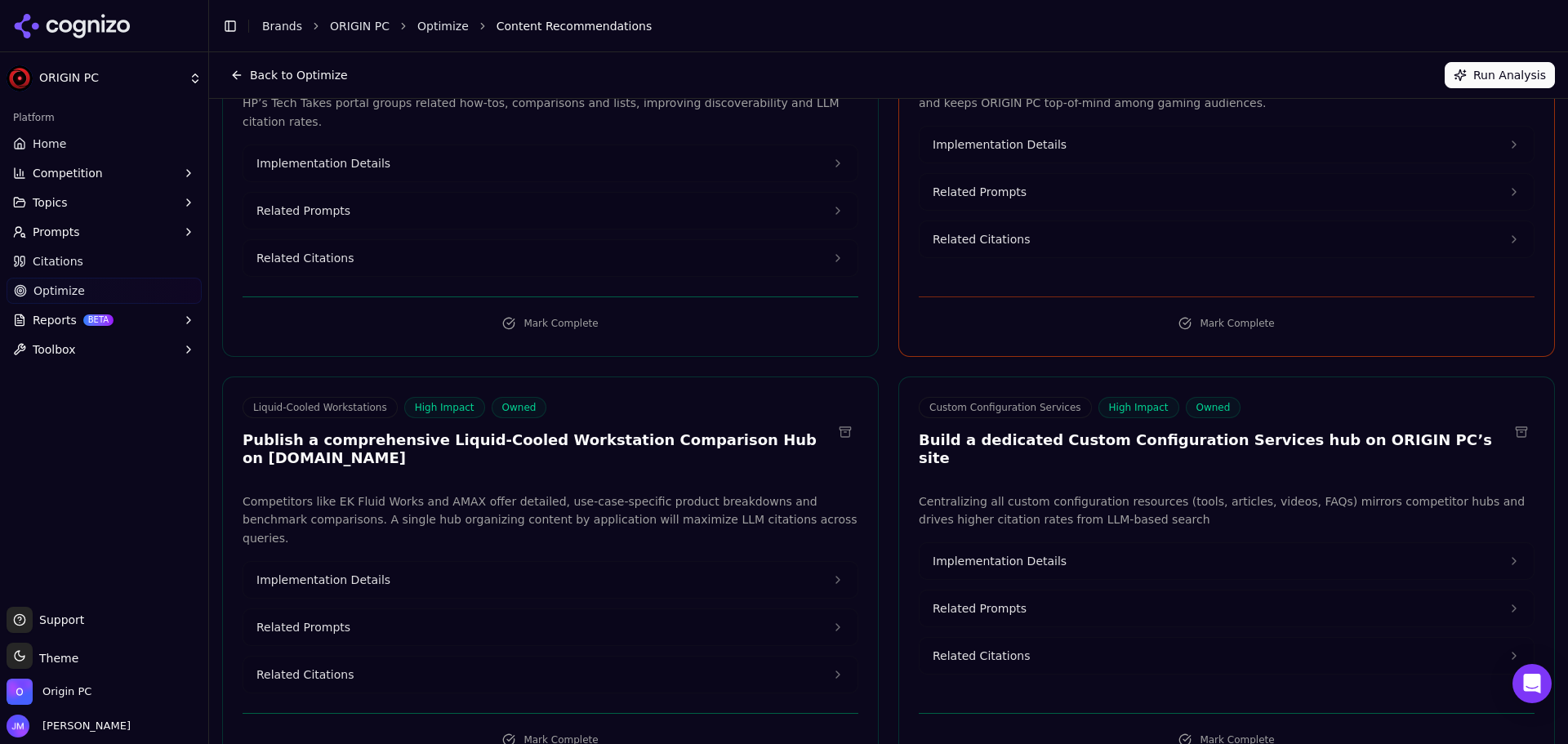
click at [832, 574] on icon at bounding box center [838, 580] width 13 height 13
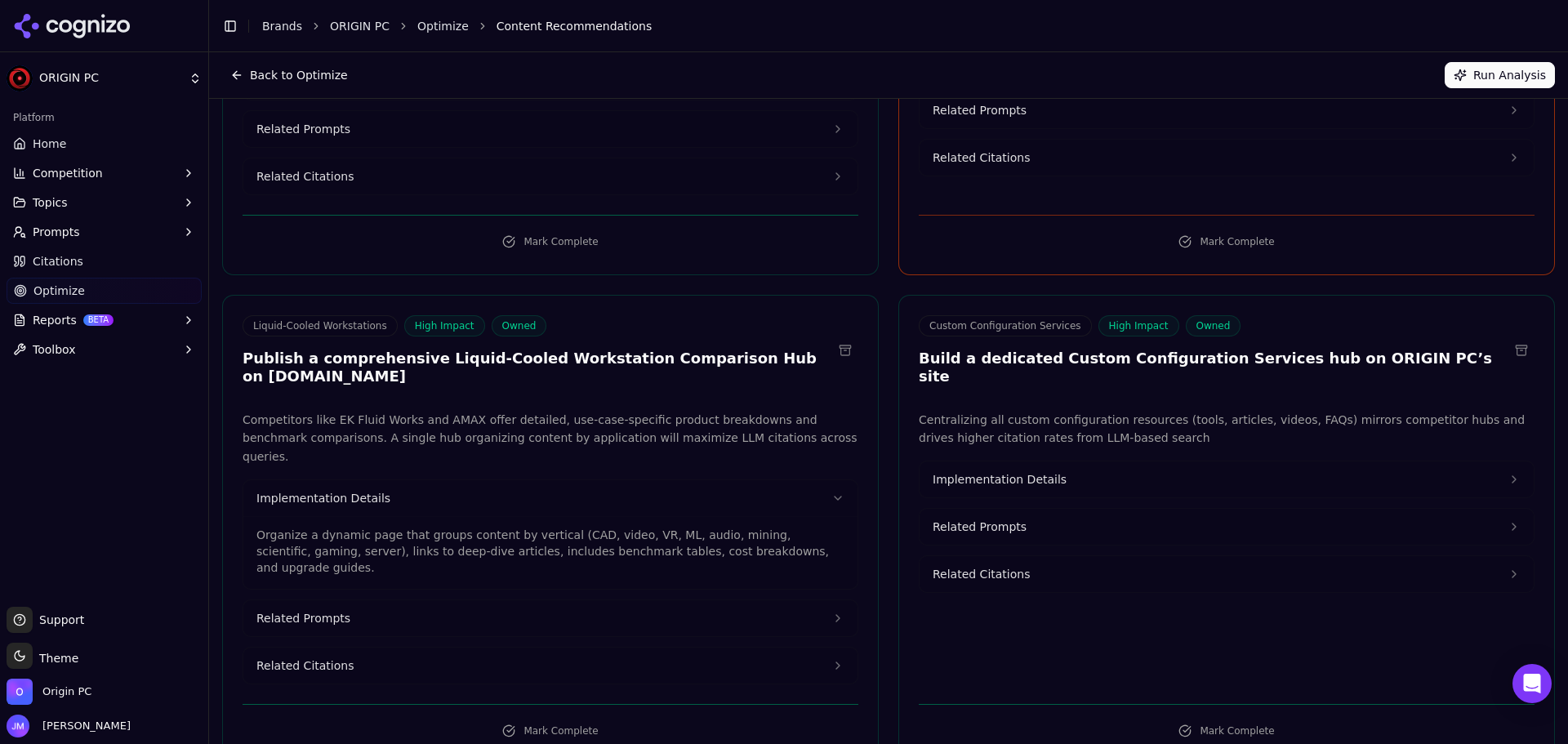
scroll to position [0, 0]
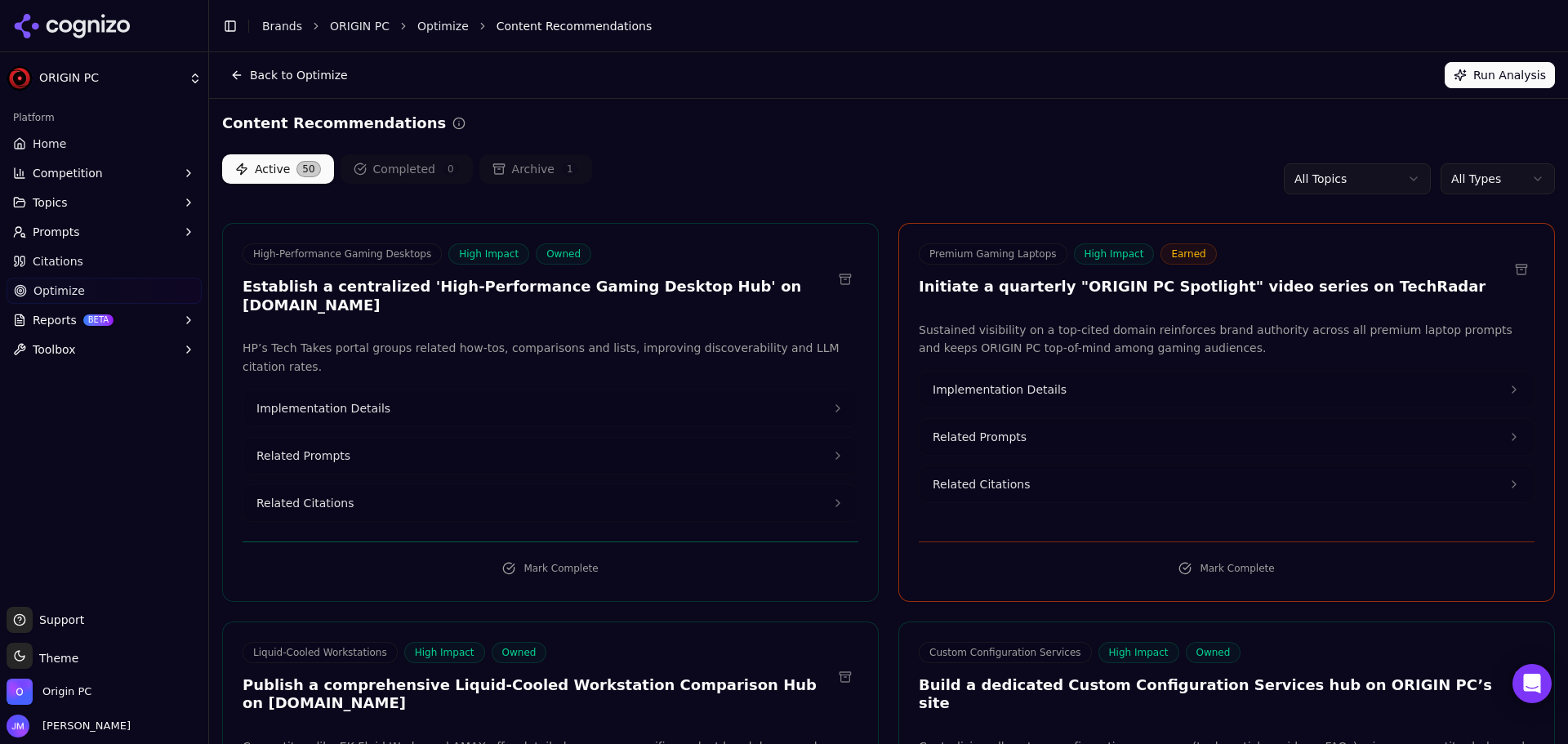
click at [791, 390] on button "Implementation Details" at bounding box center [550, 408] width 615 height 36
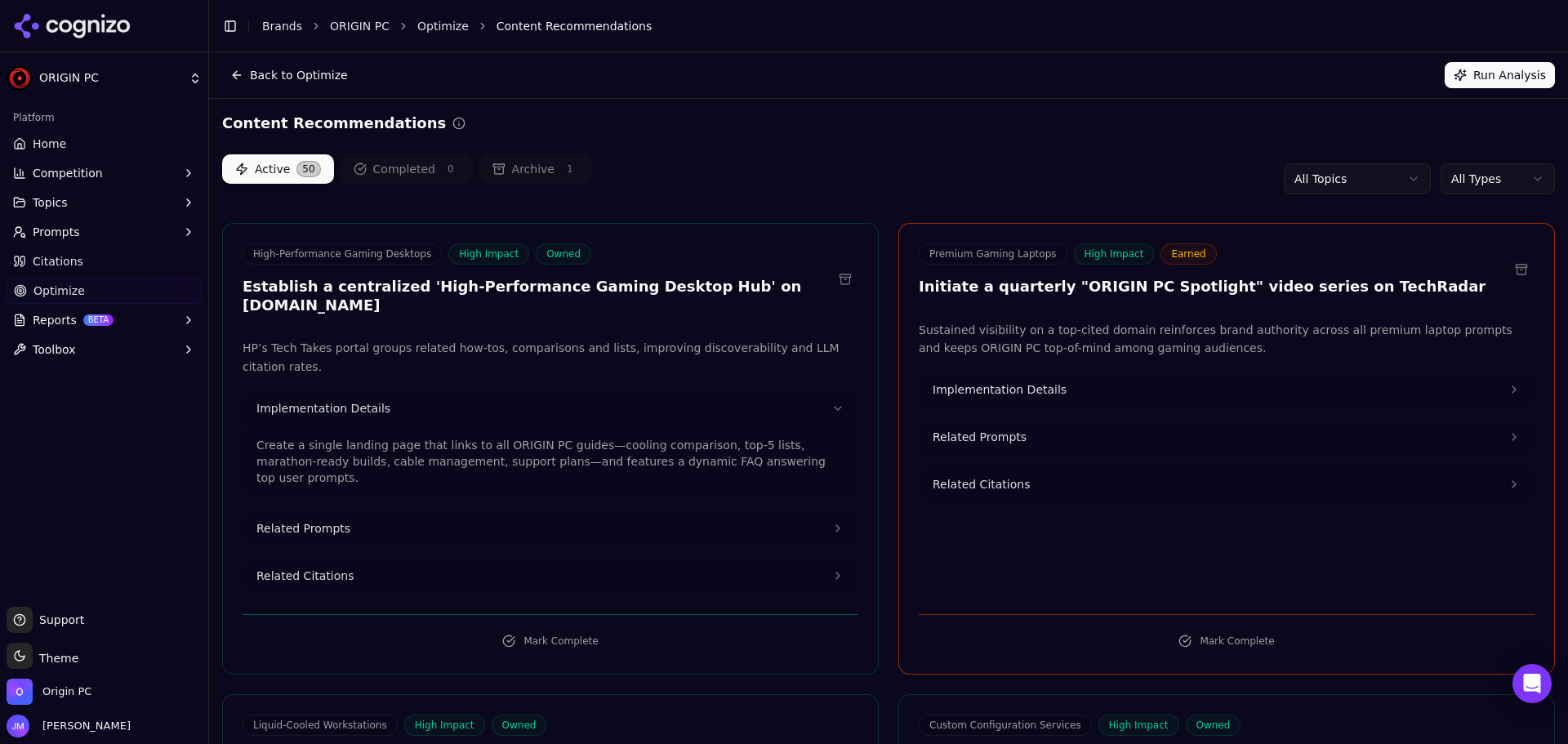
click at [296, 66] on button "Back to Optimize" at bounding box center [289, 75] width 134 height 26
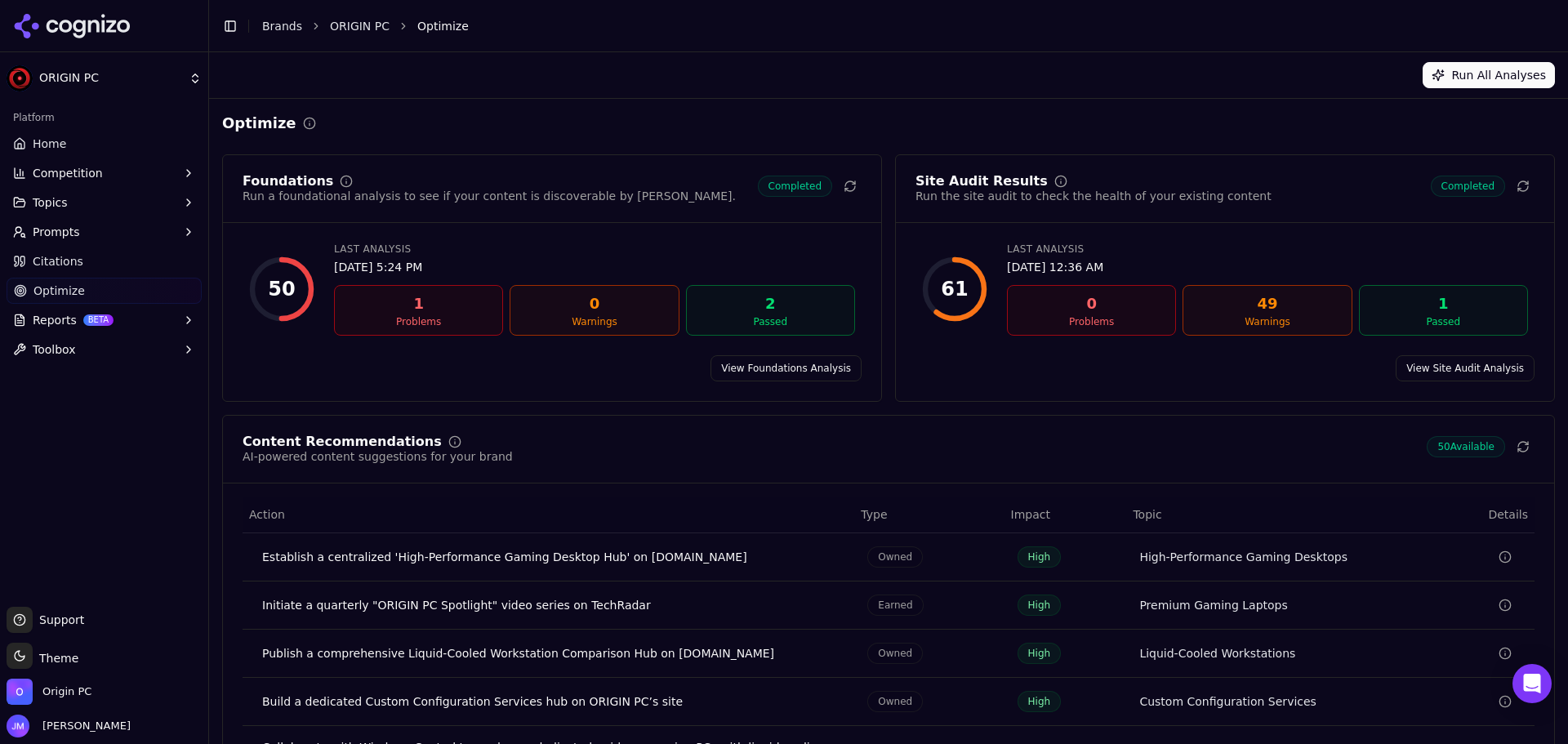
click at [793, 366] on link "View Foundations Analysis" at bounding box center [787, 369] width 151 height 26
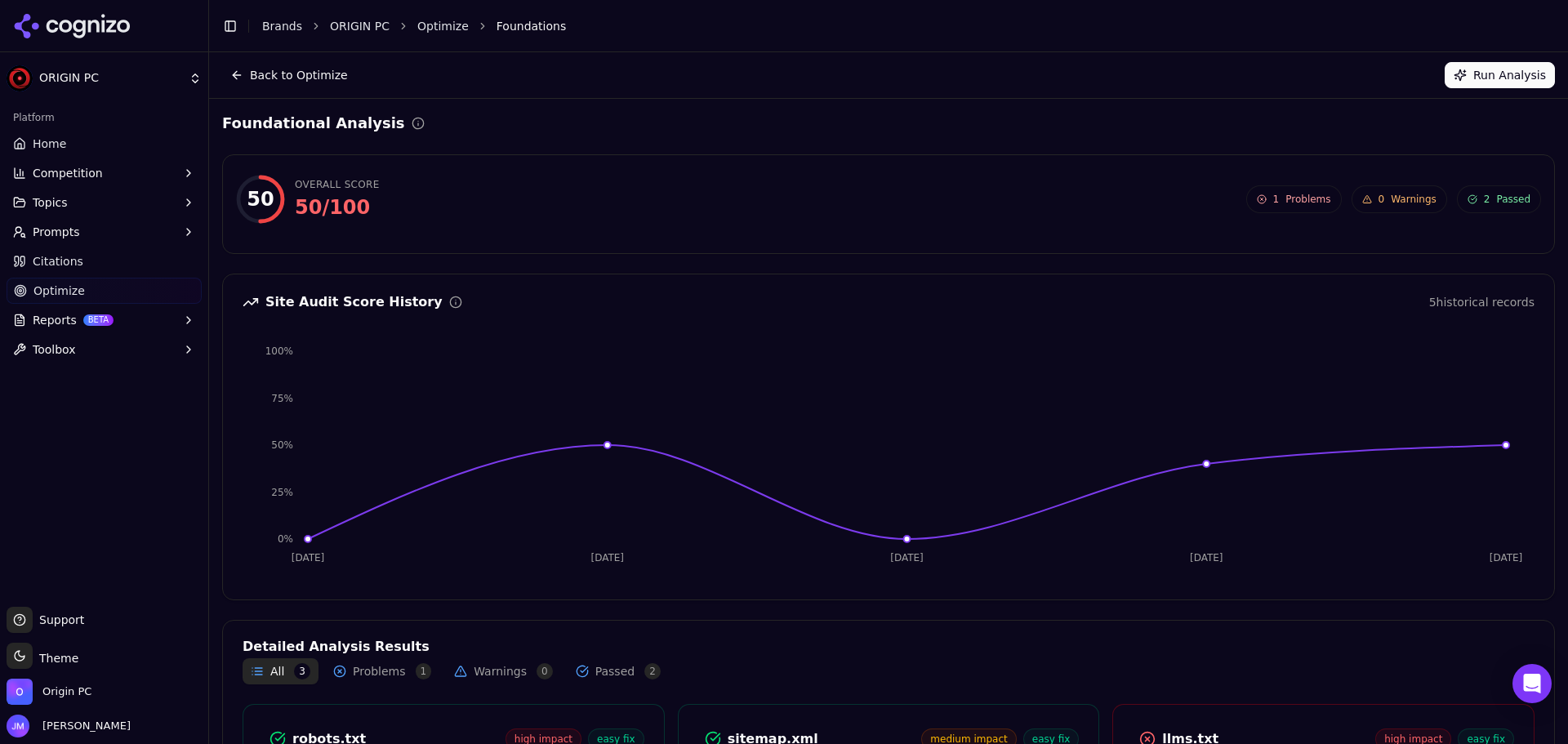
click at [292, 81] on button "Back to Optimize" at bounding box center [289, 75] width 134 height 26
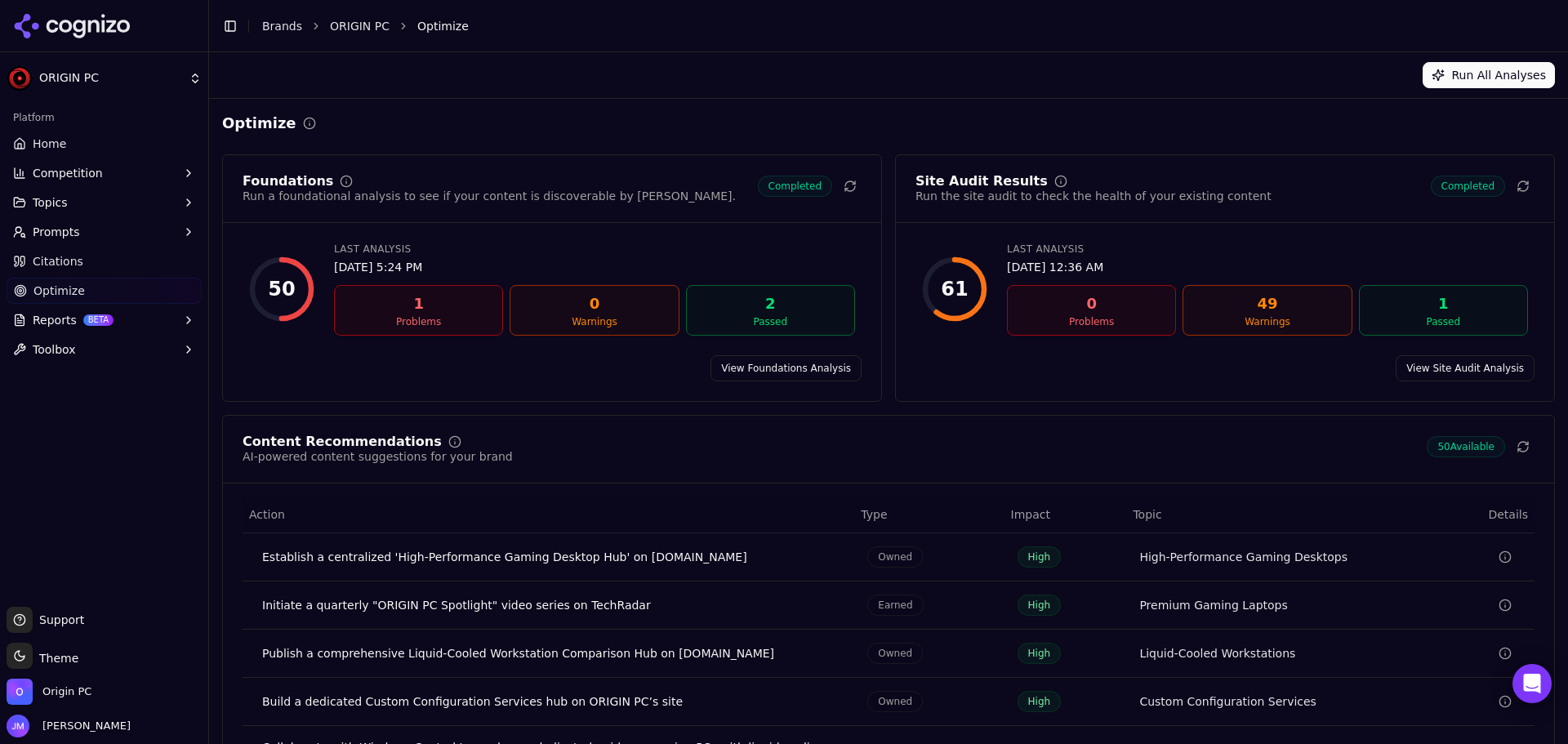
click at [803, 375] on link "View Foundations Analysis" at bounding box center [787, 369] width 151 height 26
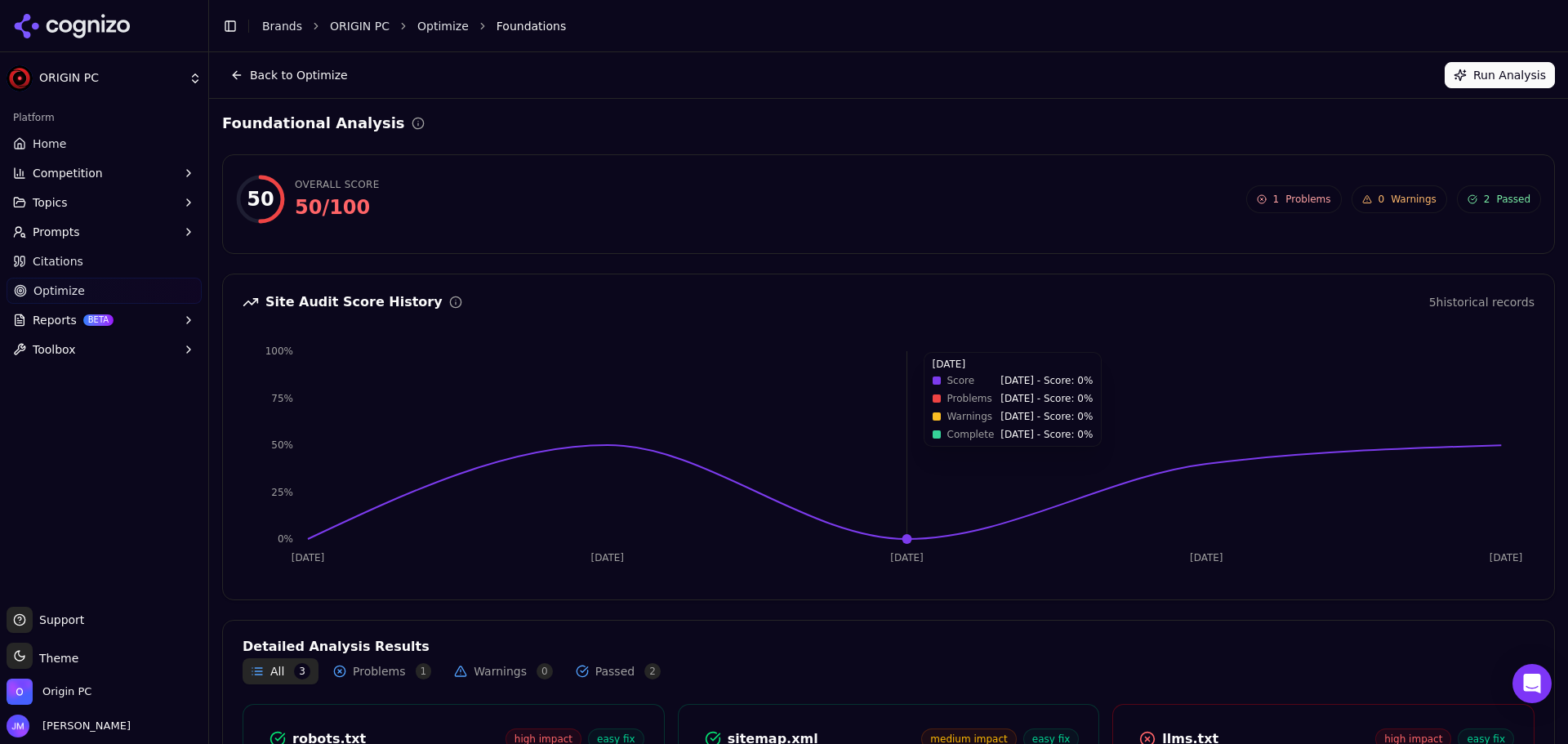
scroll to position [215, 0]
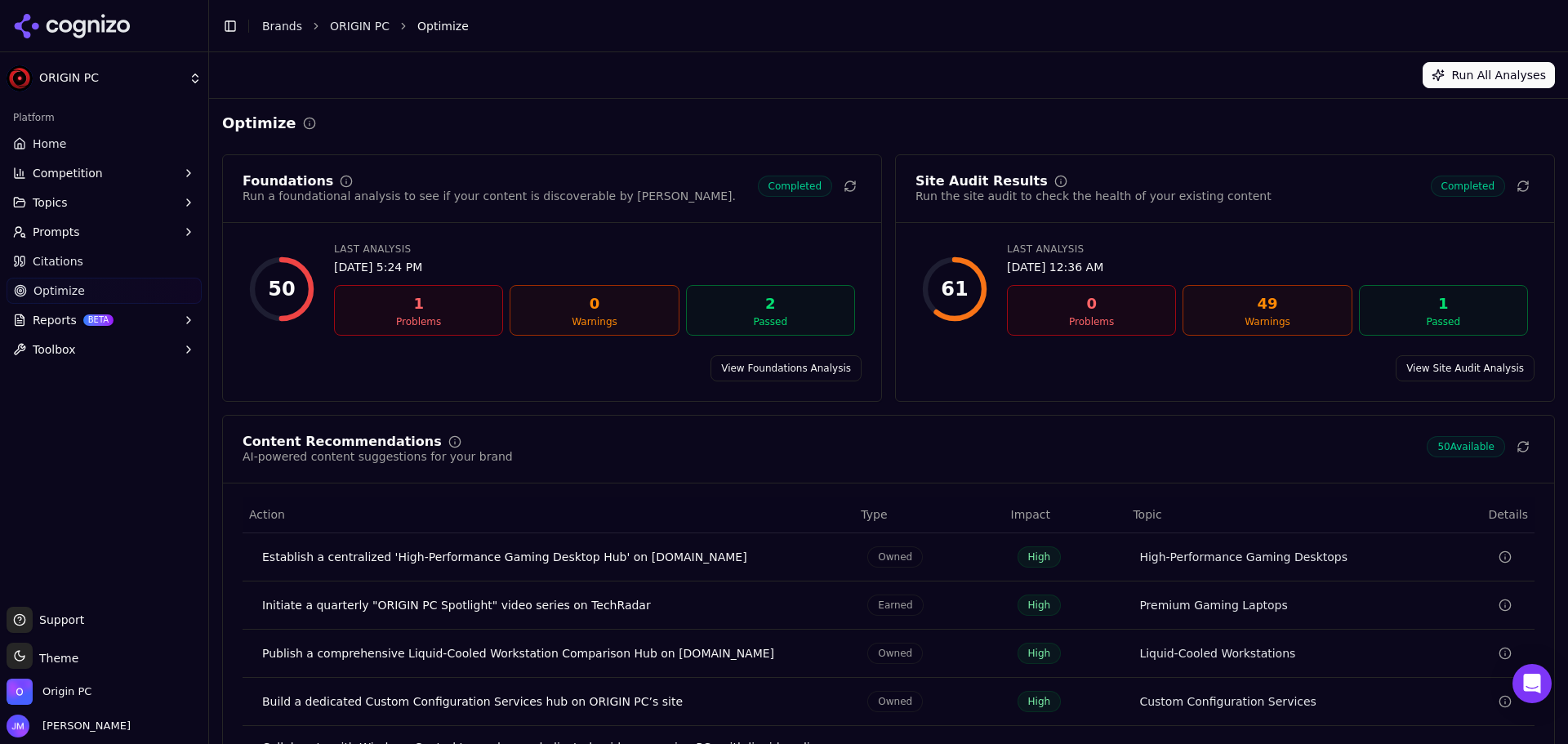
click at [1439, 370] on link "View Site Audit Analysis" at bounding box center [1465, 369] width 139 height 26
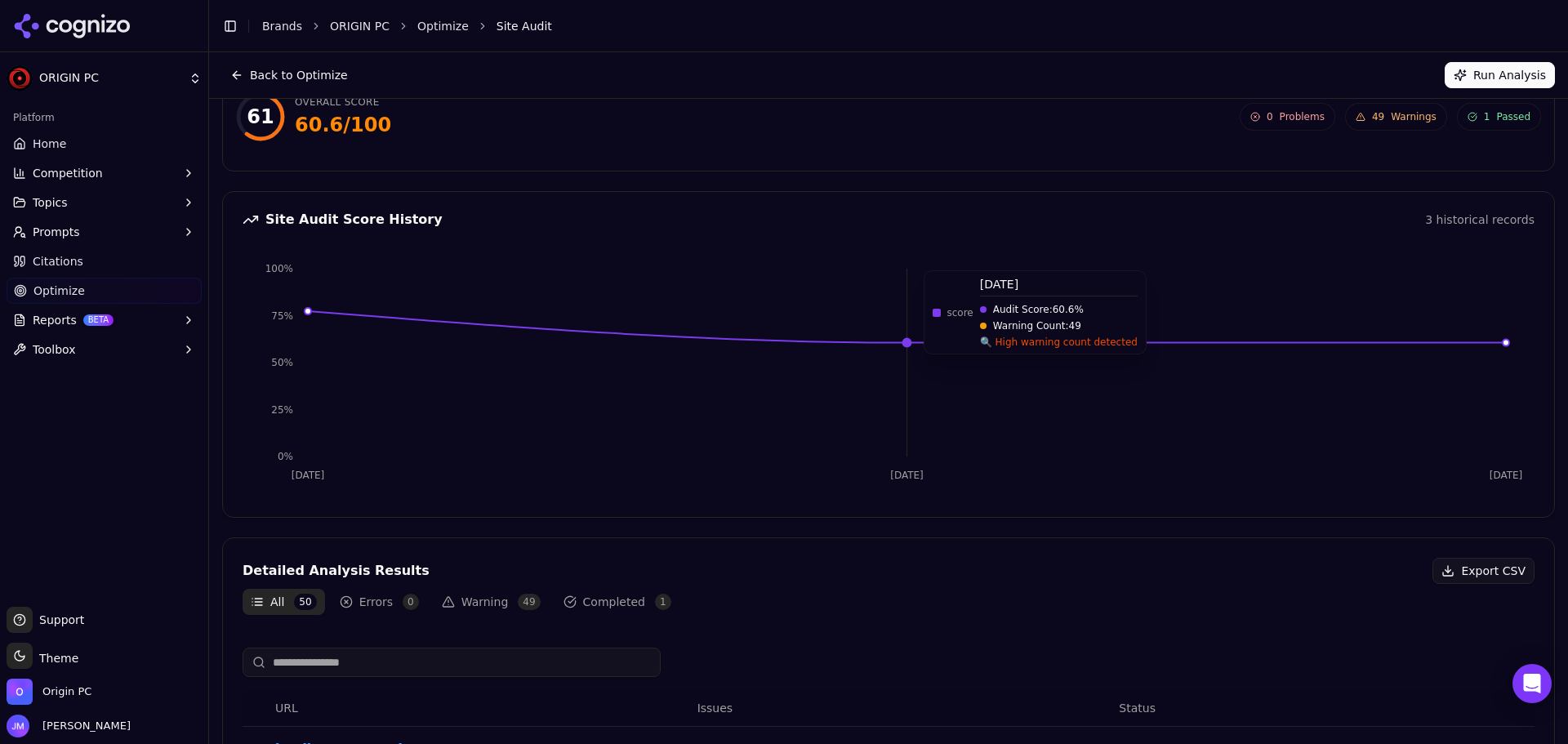
scroll to position [82, 0]
